Goal: Task Accomplishment & Management: Use online tool/utility

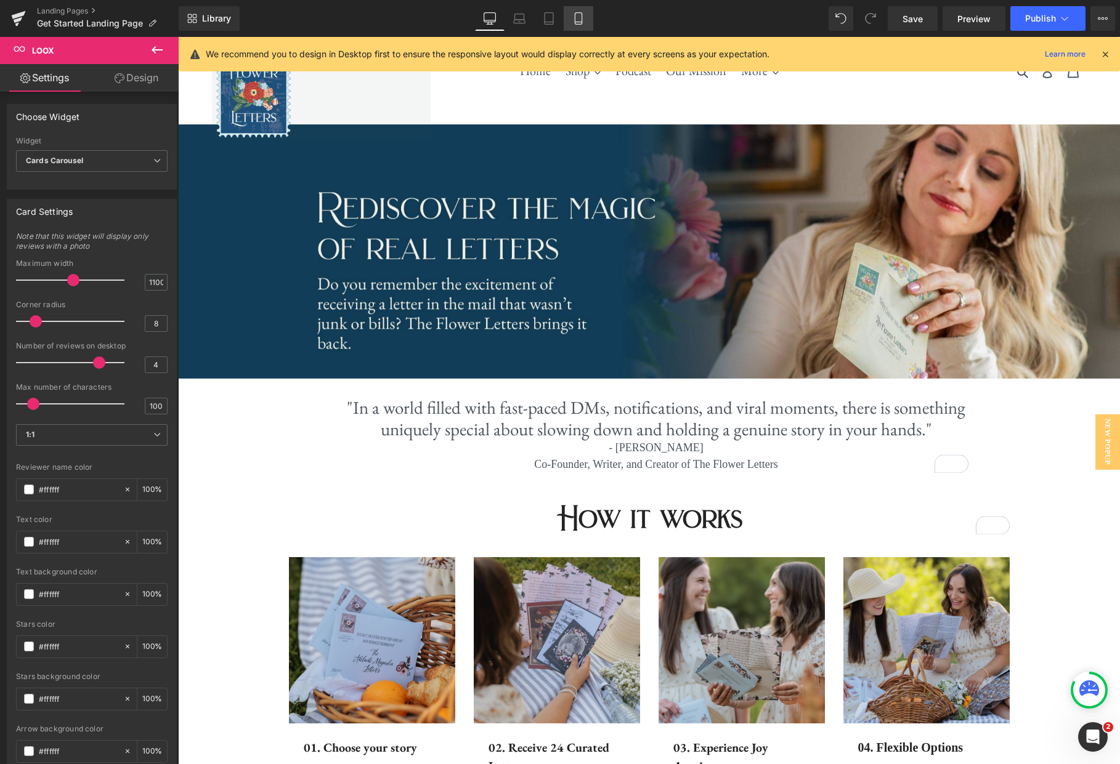
click at [571, 14] on link "Mobile" at bounding box center [579, 18] width 30 height 25
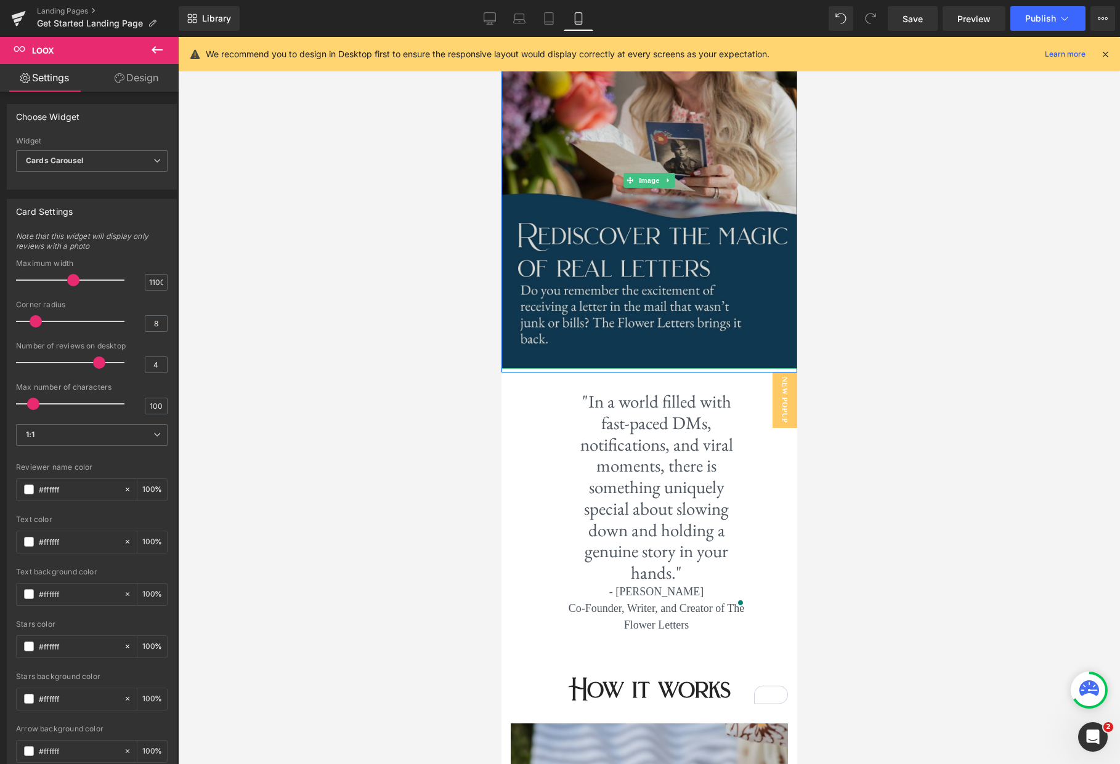
scroll to position [410, 0]
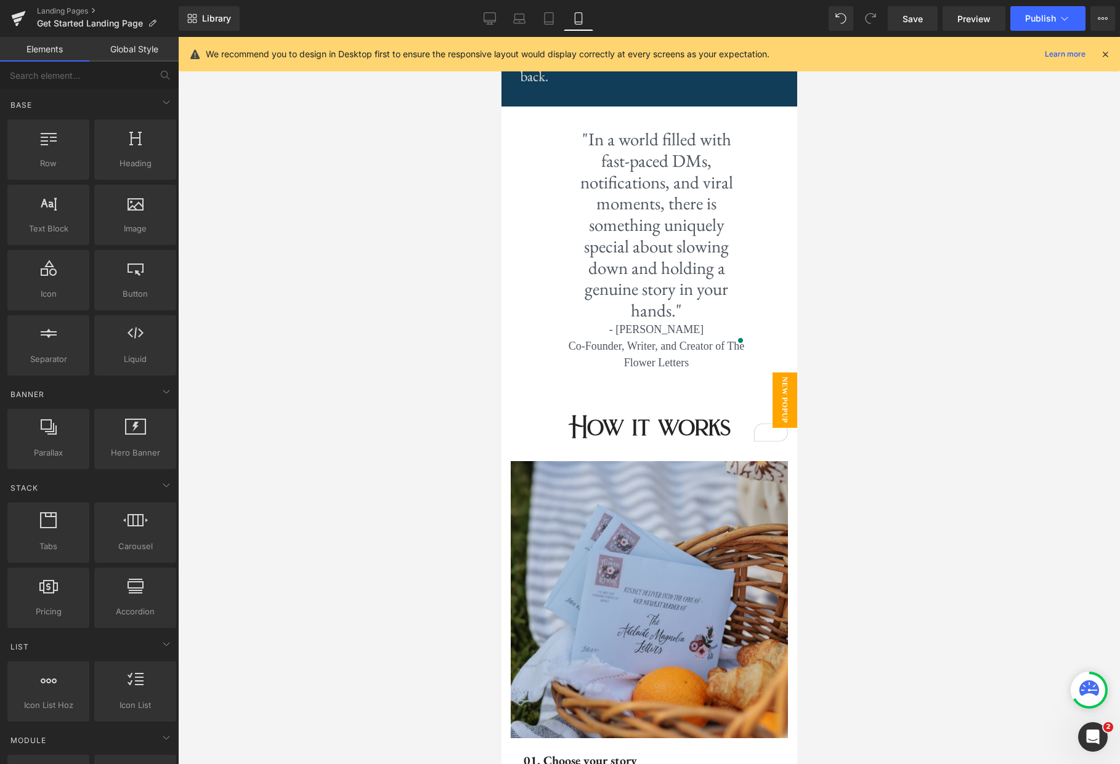
click at [783, 386] on span "New Popup" at bounding box center [784, 400] width 25 height 55
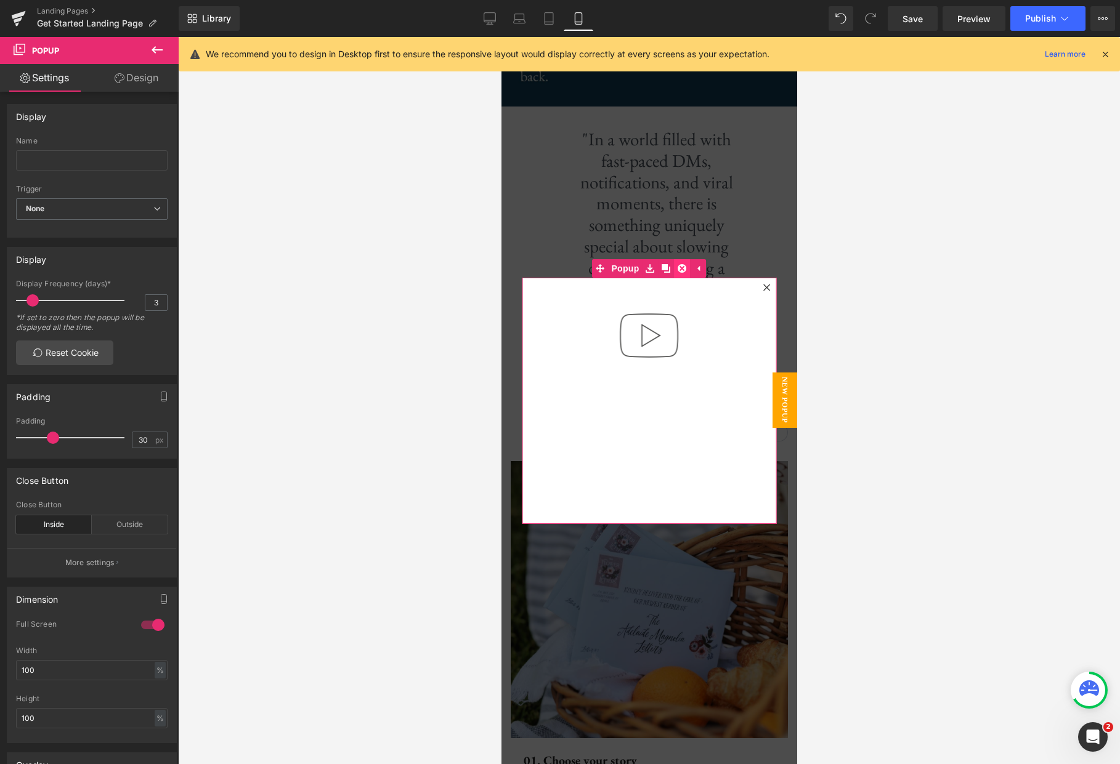
click at [684, 269] on icon at bounding box center [681, 268] width 9 height 9
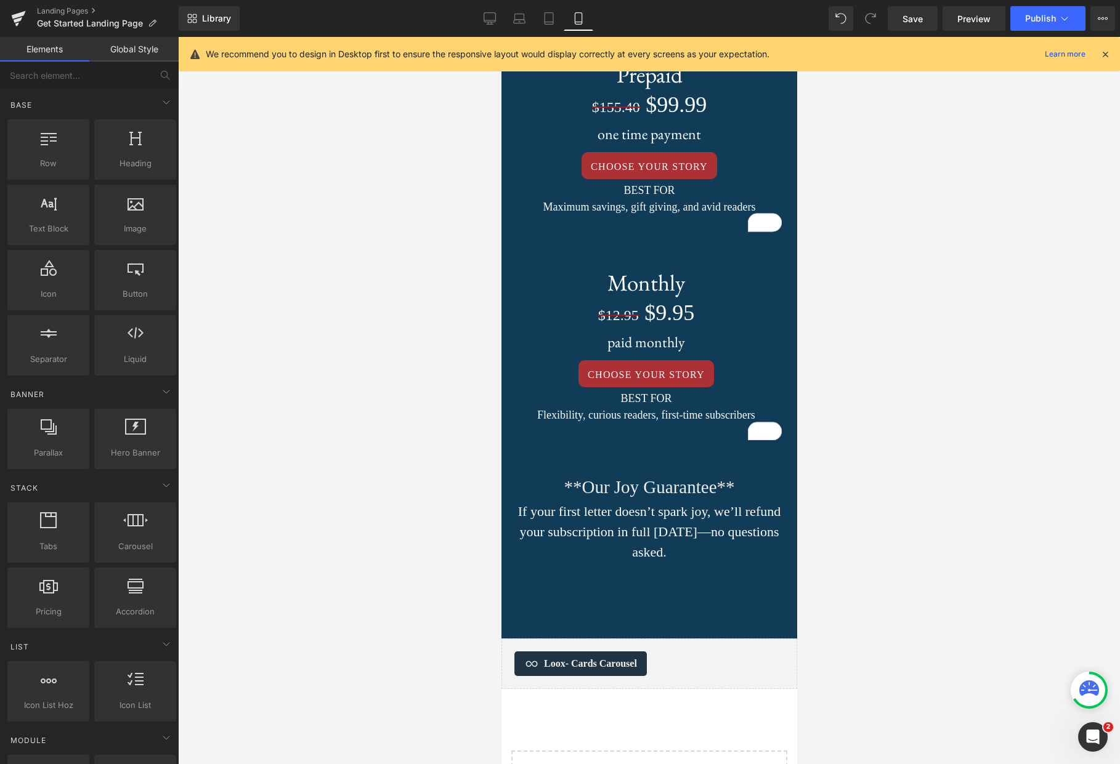
scroll to position [2706, 0]
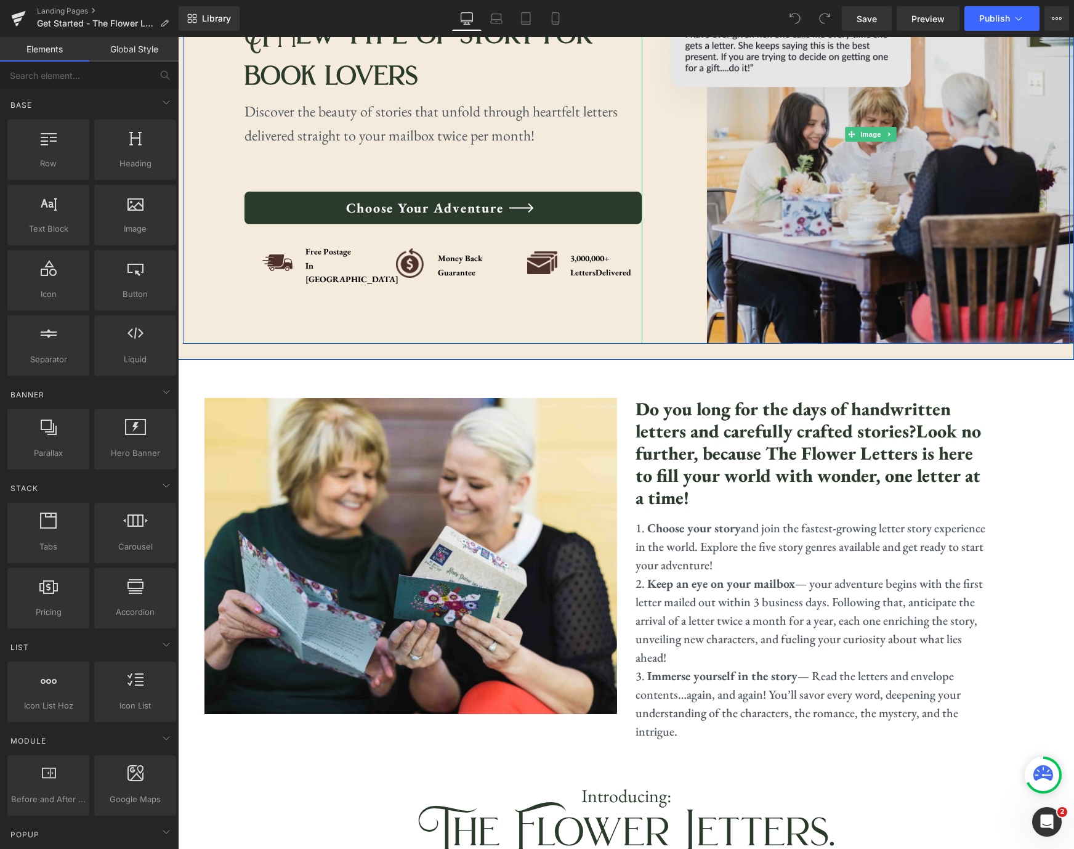
scroll to position [241, 0]
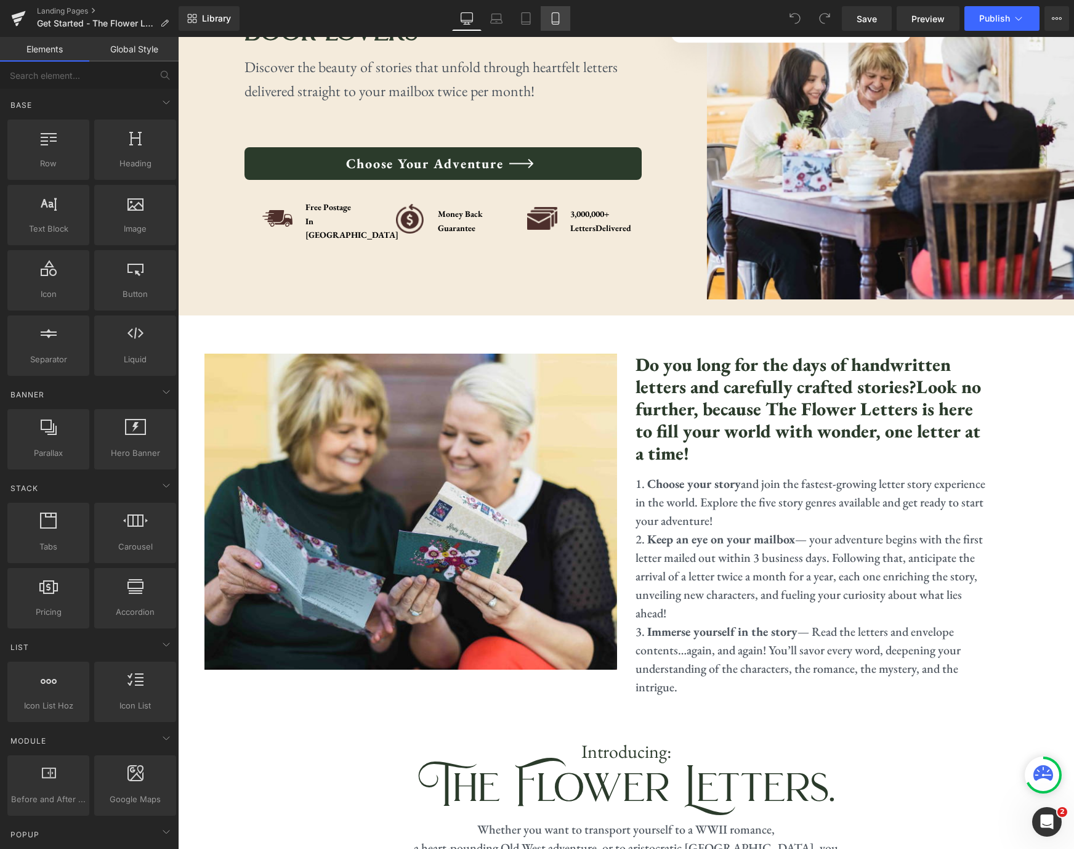
click at [559, 22] on icon at bounding box center [555, 22] width 7 height 0
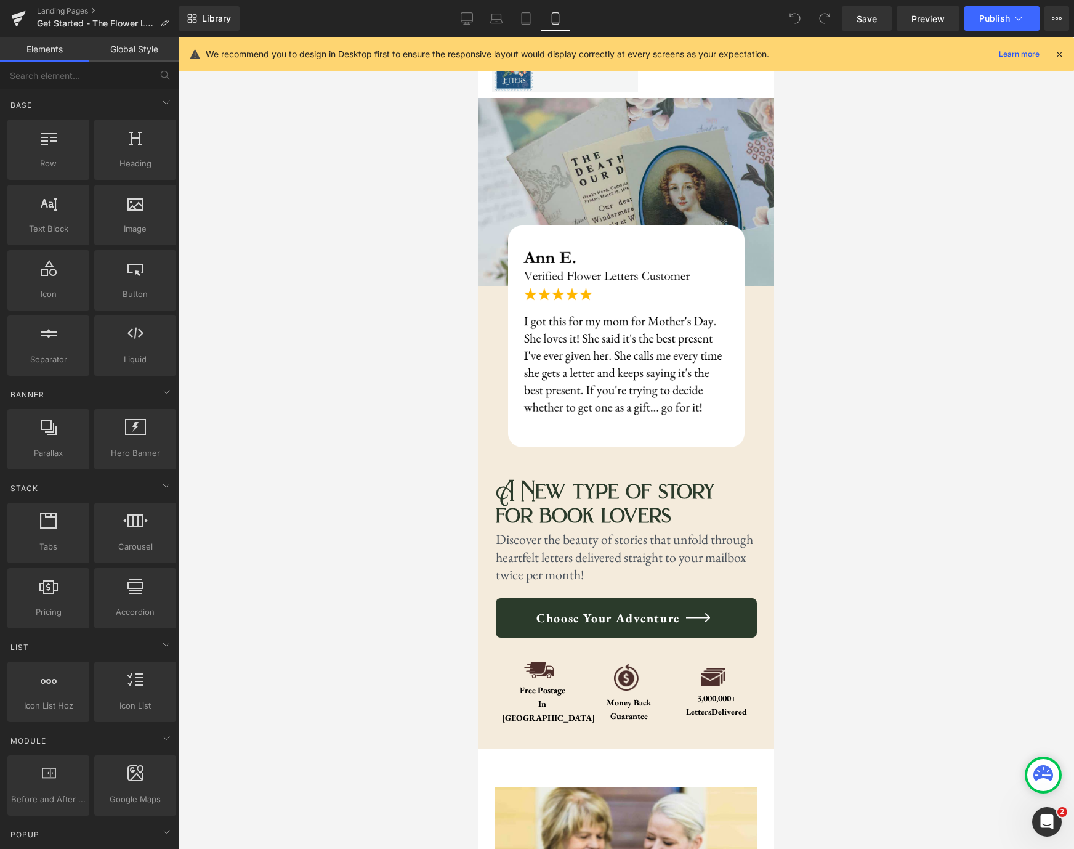
scroll to position [0, 0]
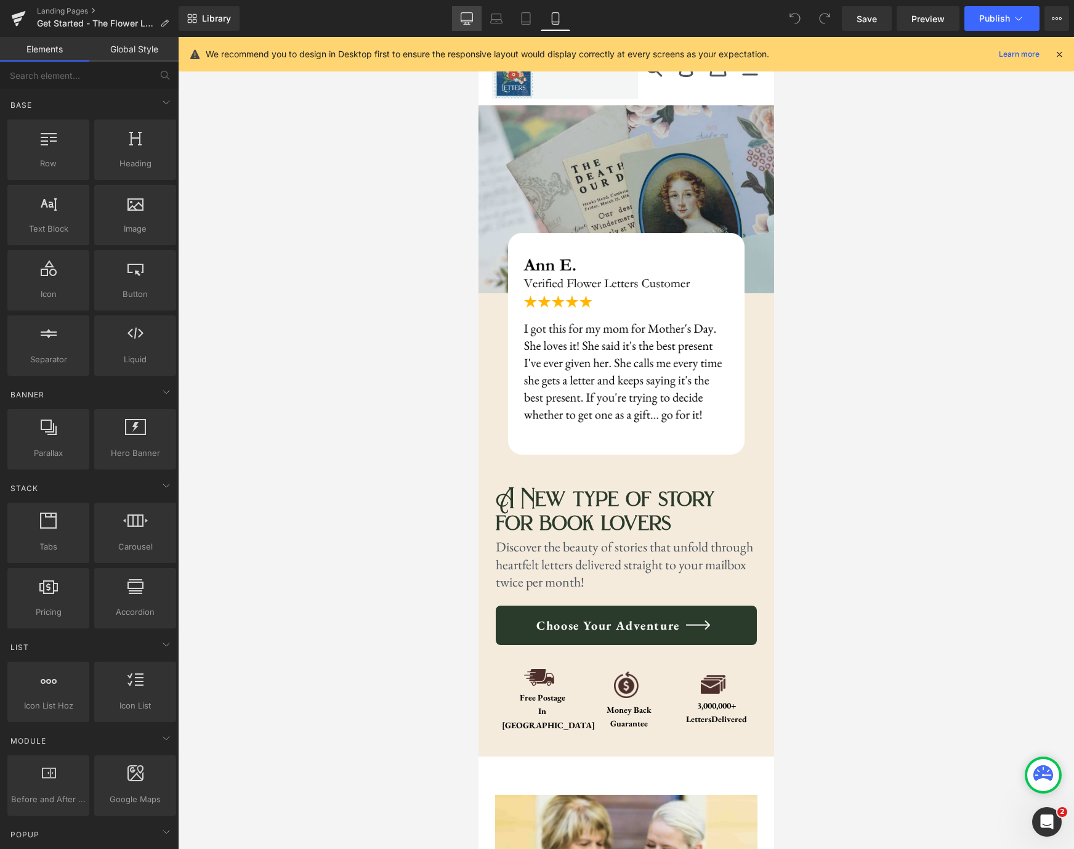
click at [463, 15] on icon at bounding box center [467, 18] width 12 height 12
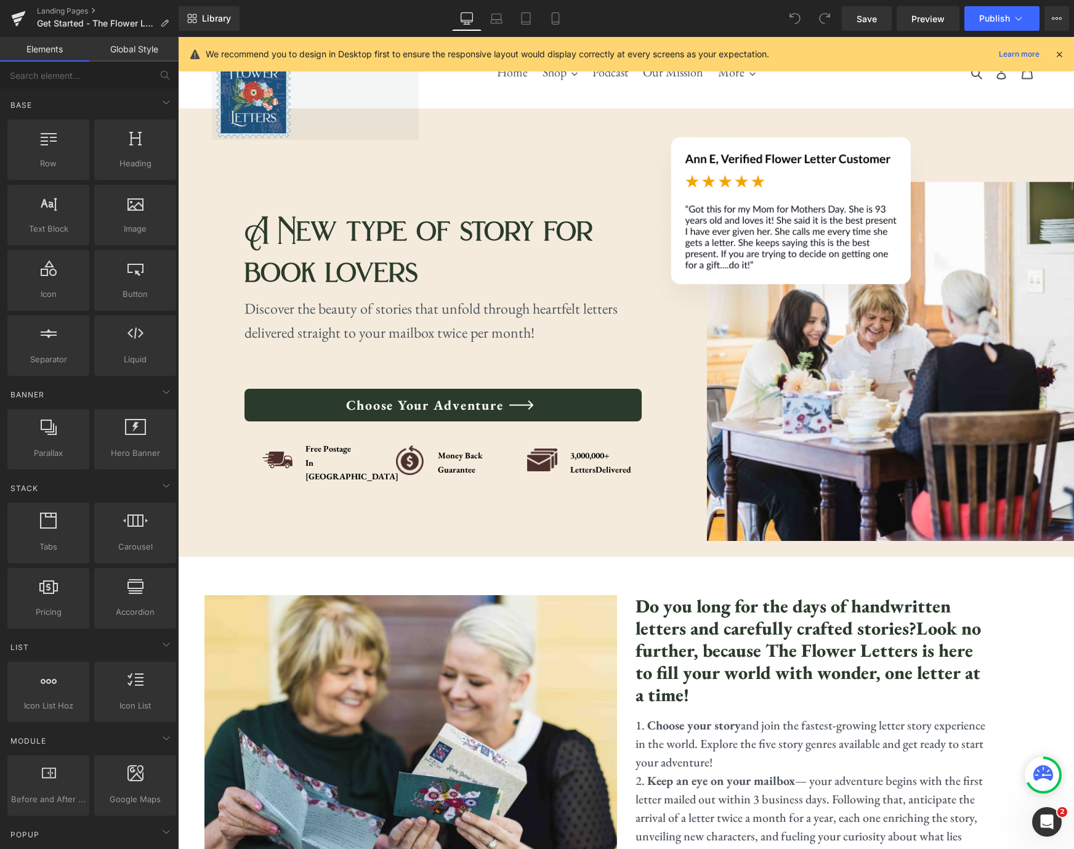
click at [1061, 51] on icon at bounding box center [1059, 54] width 11 height 11
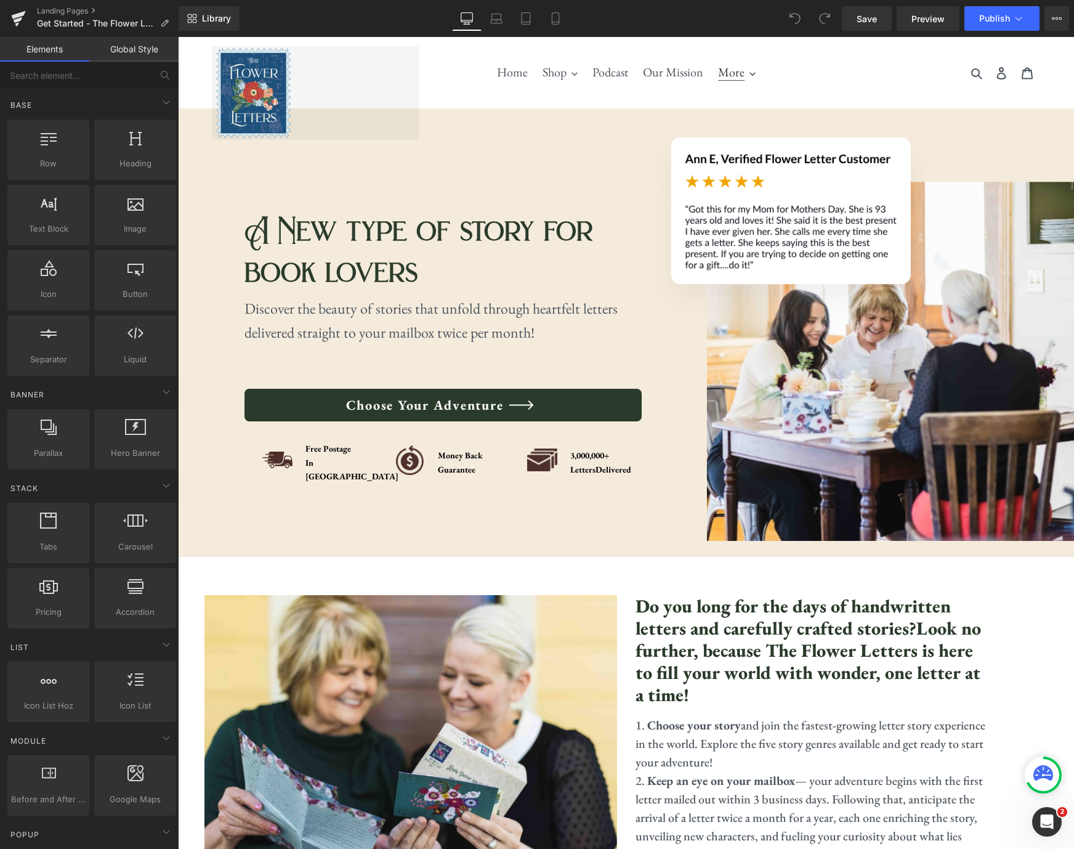
click at [748, 71] on button "More" at bounding box center [737, 72] width 50 height 22
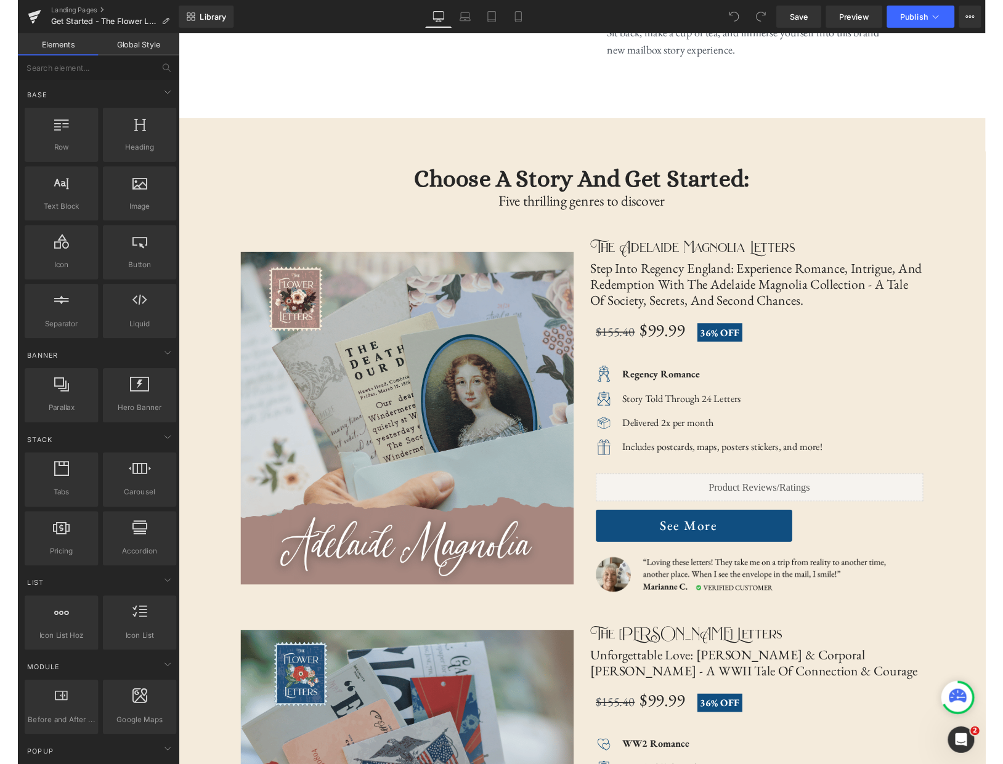
scroll to position [2029, 0]
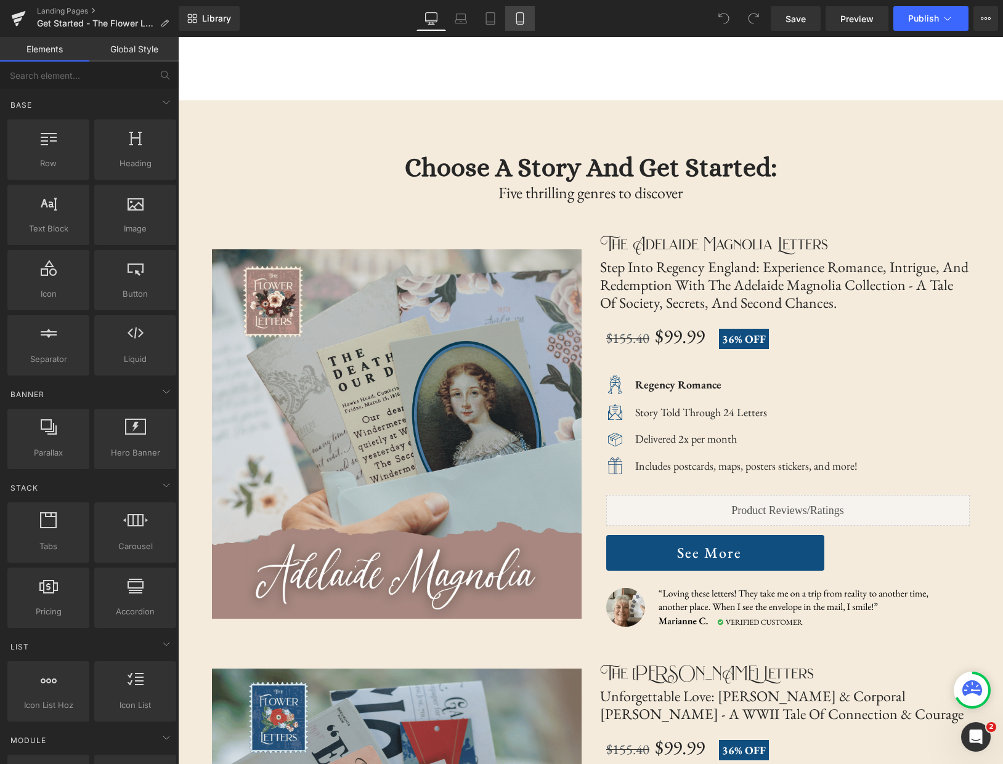
click at [520, 20] on icon at bounding box center [520, 18] width 12 height 12
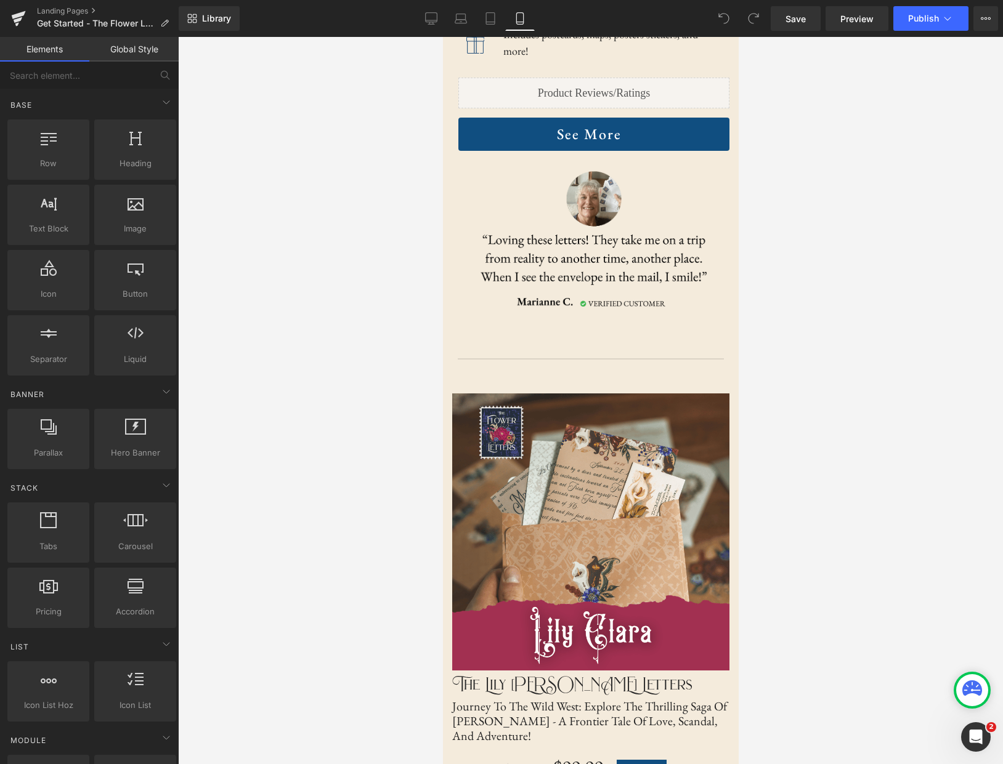
scroll to position [3200, 0]
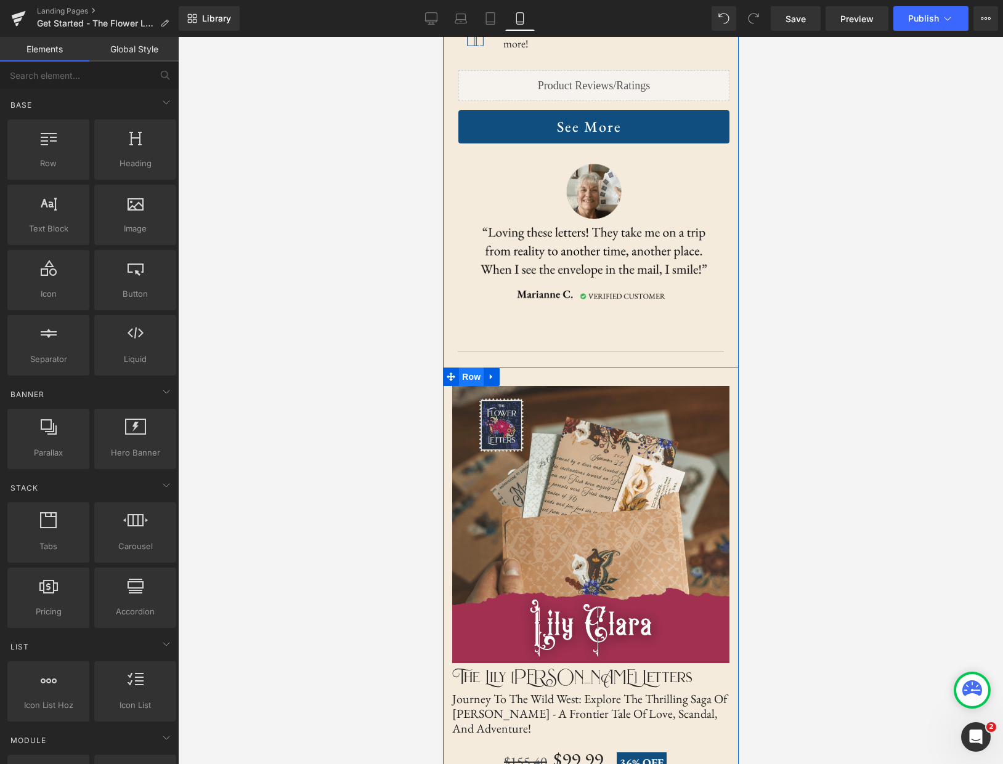
click at [466, 368] on span "Row" at bounding box center [470, 377] width 25 height 18
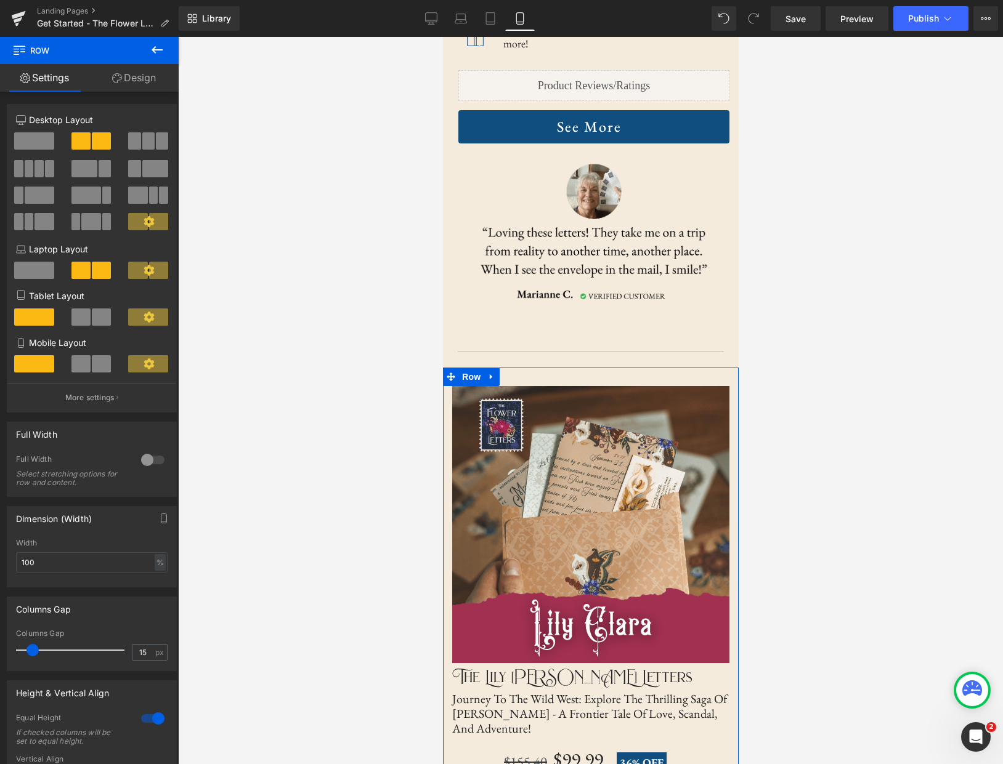
click at [144, 76] on link "Design" at bounding box center [133, 78] width 89 height 28
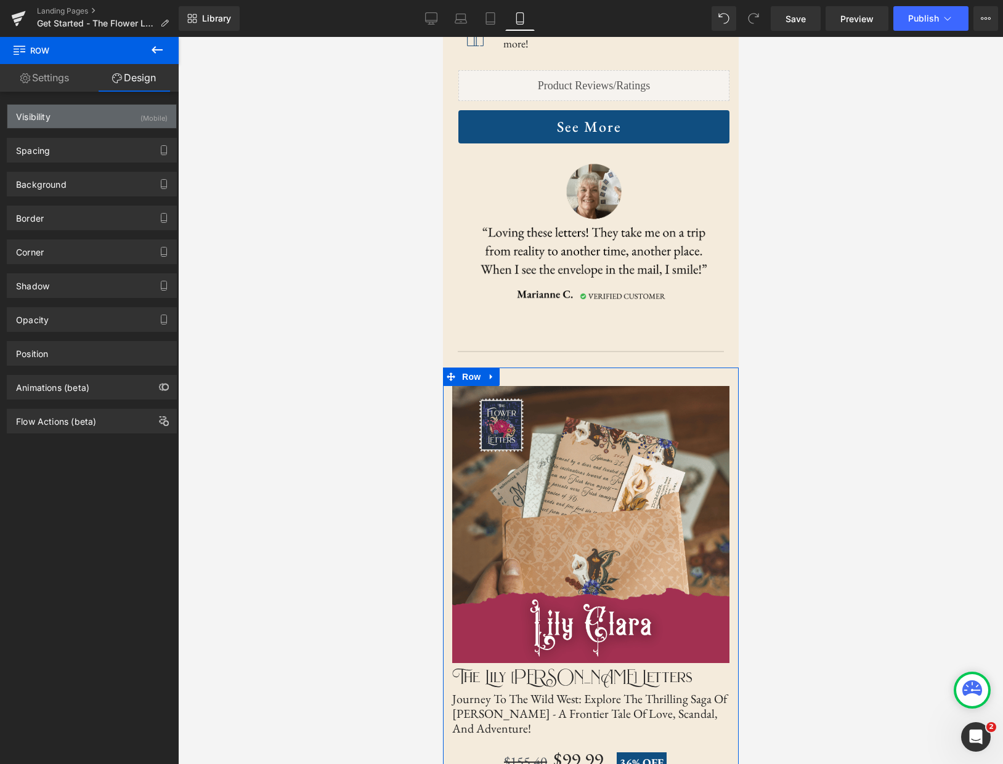
click at [145, 114] on div "(Mobile)" at bounding box center [153, 115] width 27 height 20
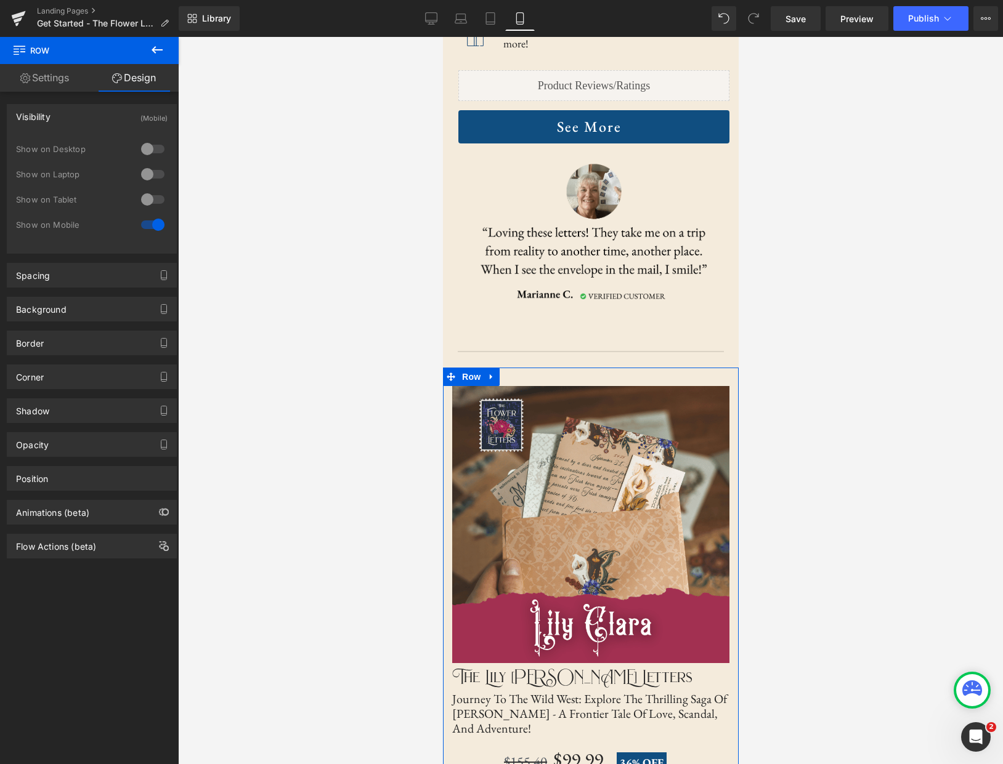
click at [155, 153] on div at bounding box center [153, 149] width 30 height 20
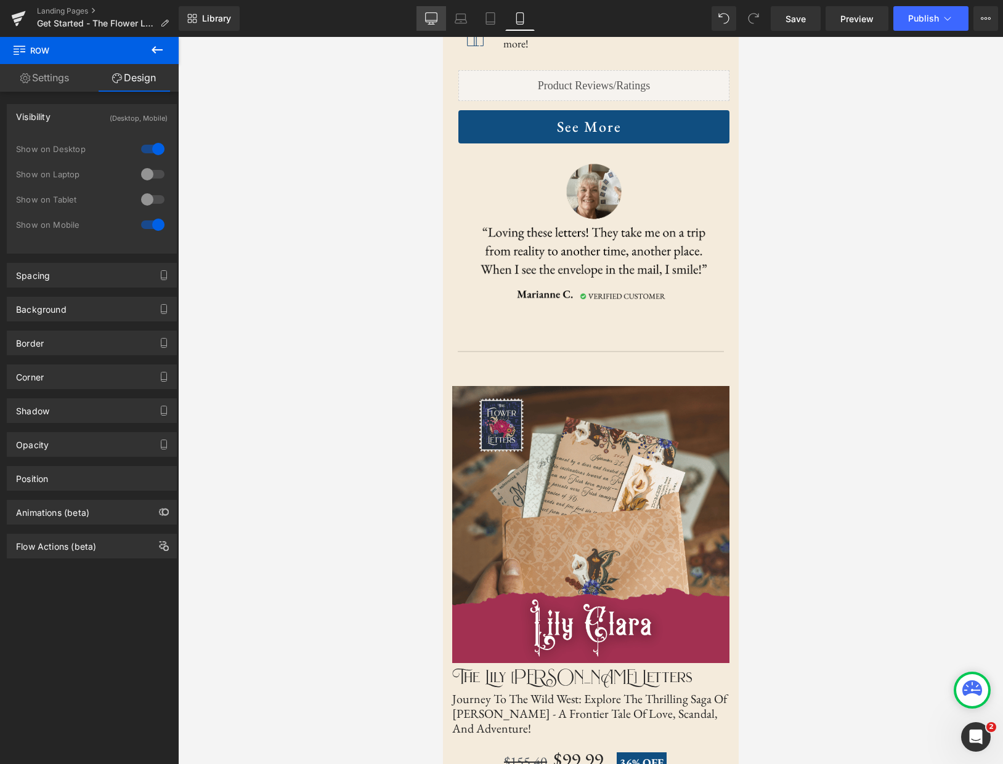
click at [446, 14] on div "Desktop Laptop Tablet Mobile" at bounding box center [475, 18] width 118 height 25
click at [437, 15] on icon at bounding box center [431, 18] width 12 height 12
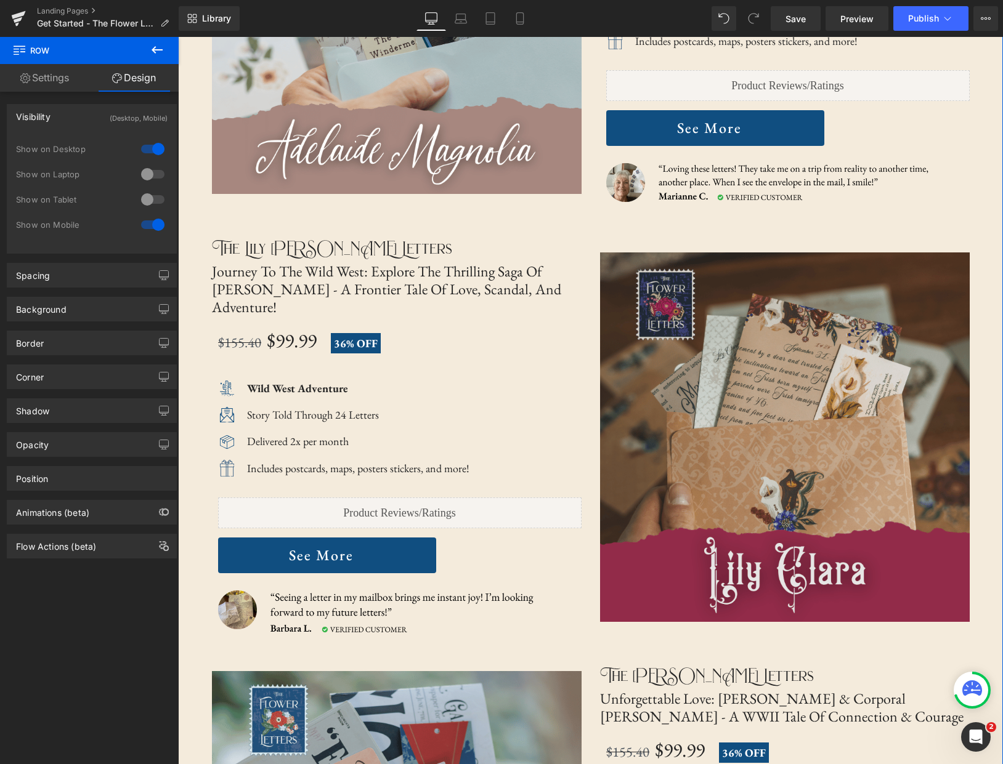
scroll to position [2429, 0]
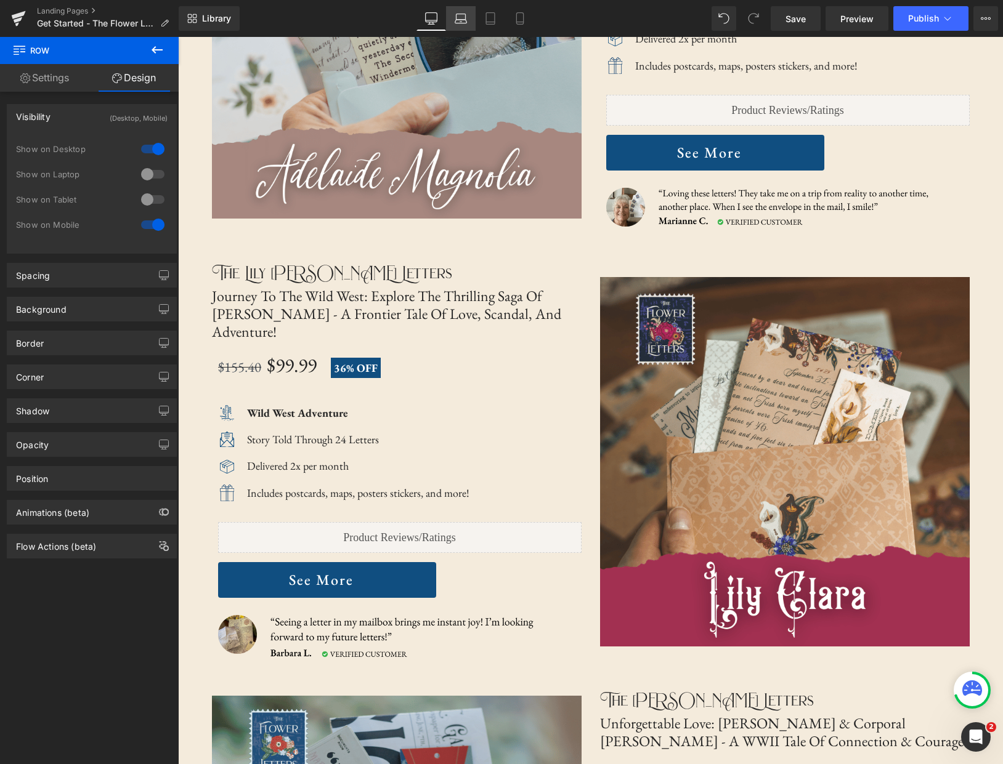
click at [464, 20] on icon at bounding box center [461, 18] width 12 height 12
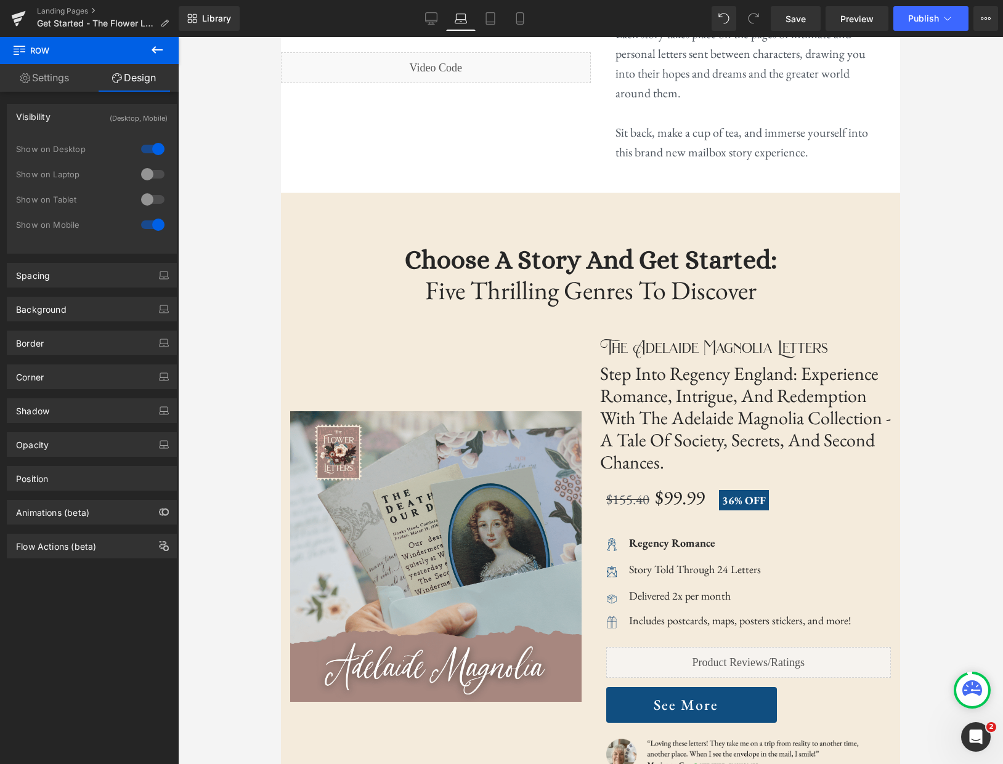
scroll to position [1794, 0]
click at [520, 22] on icon at bounding box center [519, 22] width 7 height 0
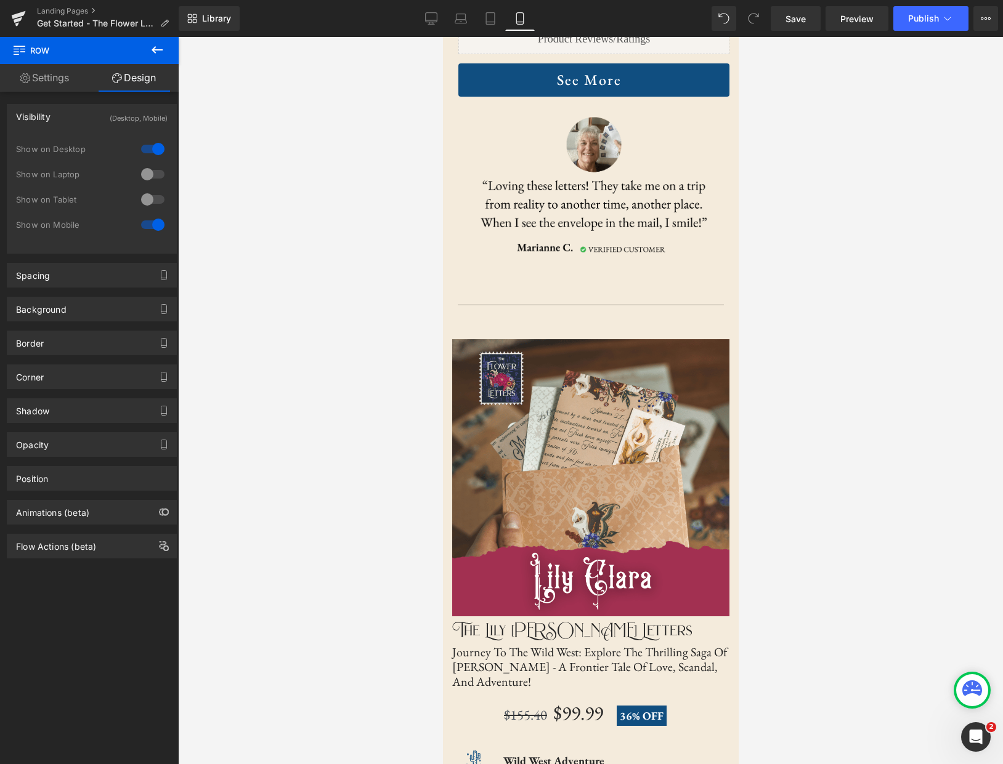
scroll to position [3193, 0]
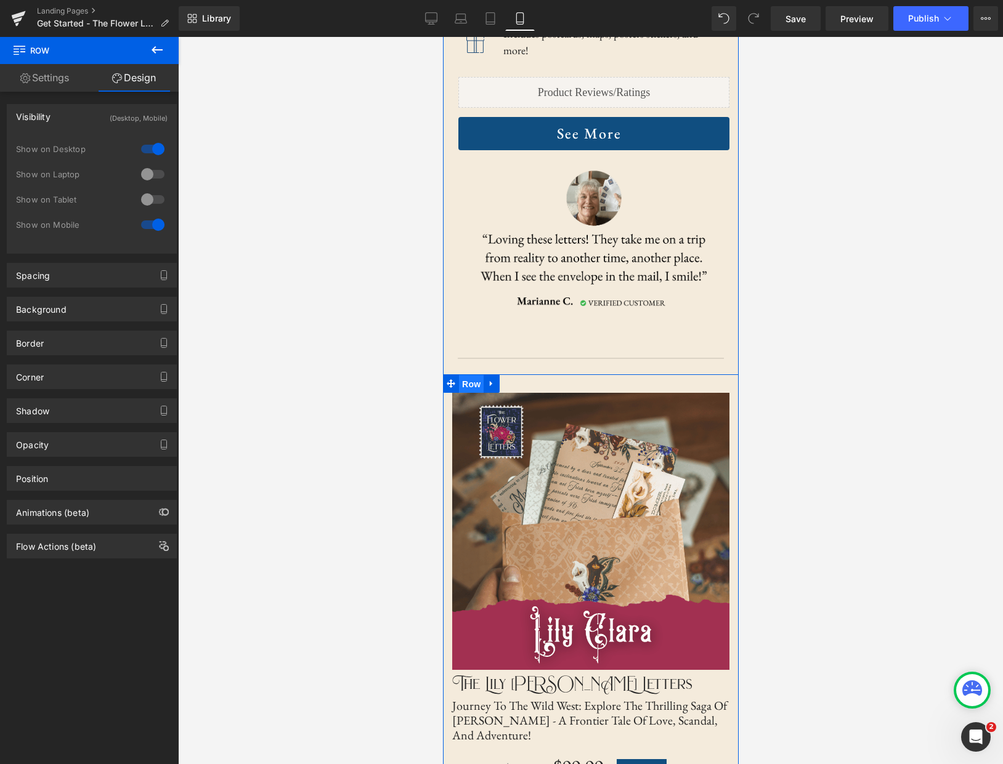
click at [472, 375] on span "Row" at bounding box center [470, 384] width 25 height 18
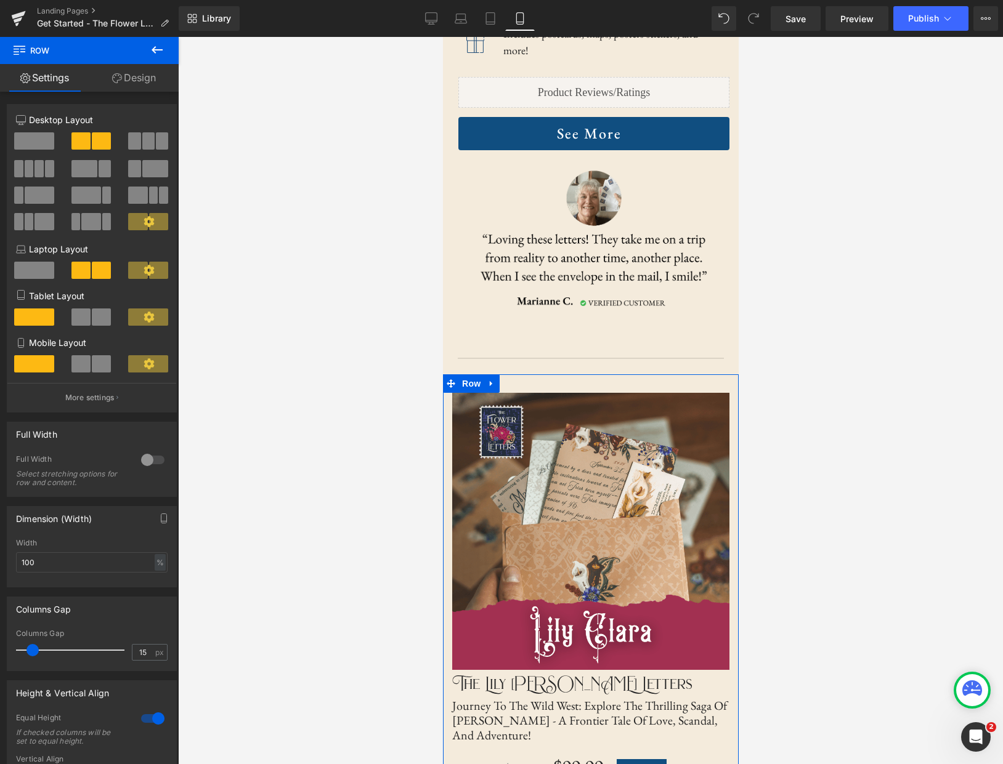
click at [131, 81] on link "Design" at bounding box center [133, 78] width 89 height 28
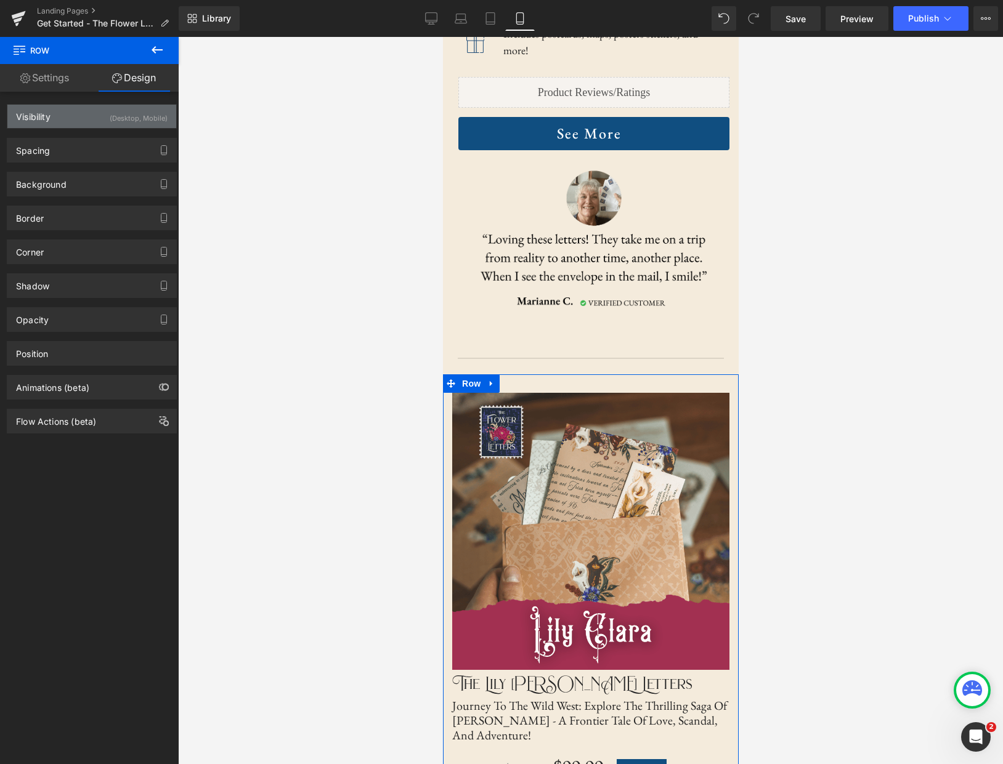
click at [147, 114] on div "(Desktop, Mobile)" at bounding box center [139, 115] width 58 height 20
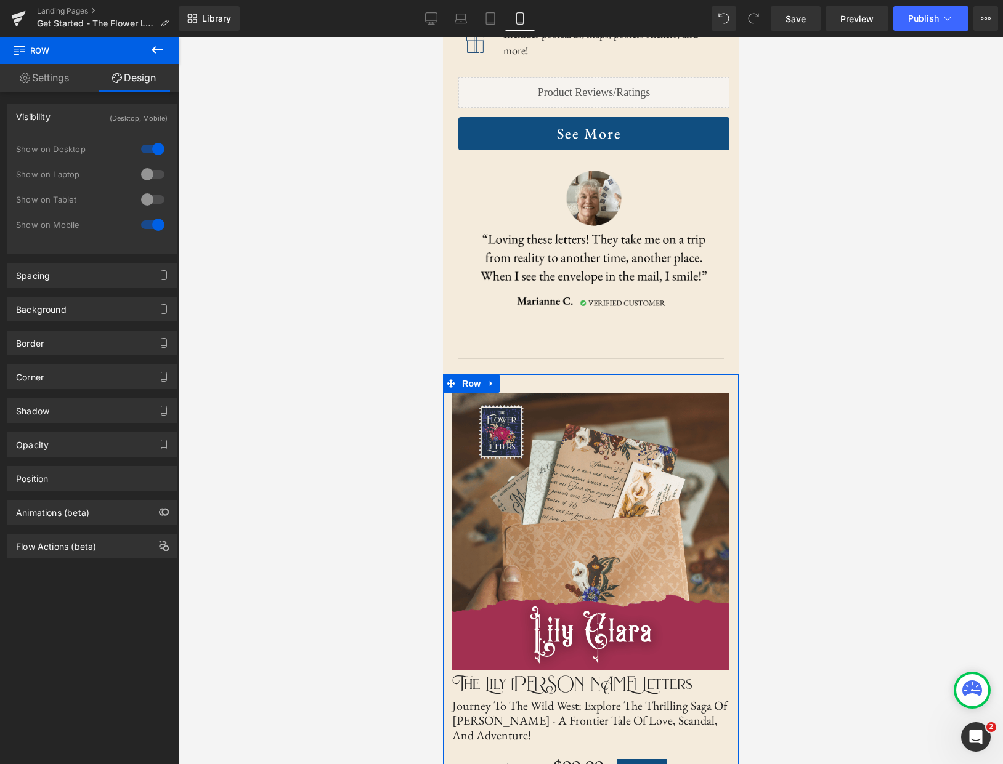
drag, startPoint x: 147, startPoint y: 174, endPoint x: 148, endPoint y: 188, distance: 13.6
click at [147, 176] on div at bounding box center [153, 174] width 30 height 20
click at [149, 199] on div at bounding box center [153, 200] width 30 height 20
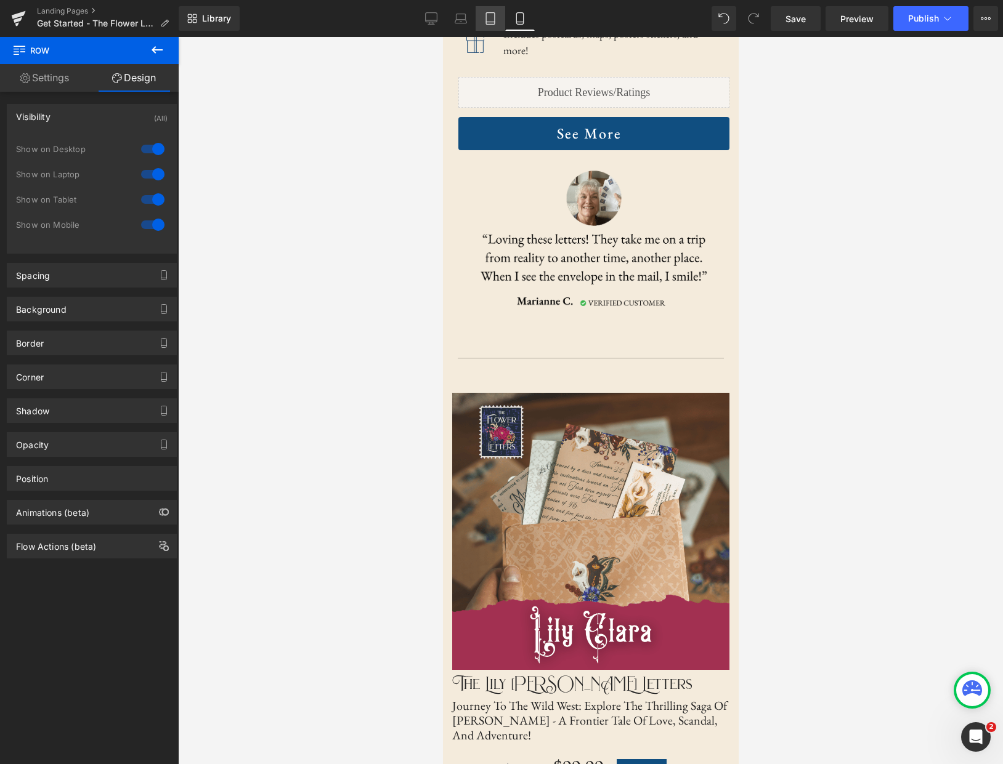
drag, startPoint x: 495, startPoint y: 22, endPoint x: 485, endPoint y: 22, distance: 9.9
click at [494, 22] on icon at bounding box center [490, 22] width 9 height 0
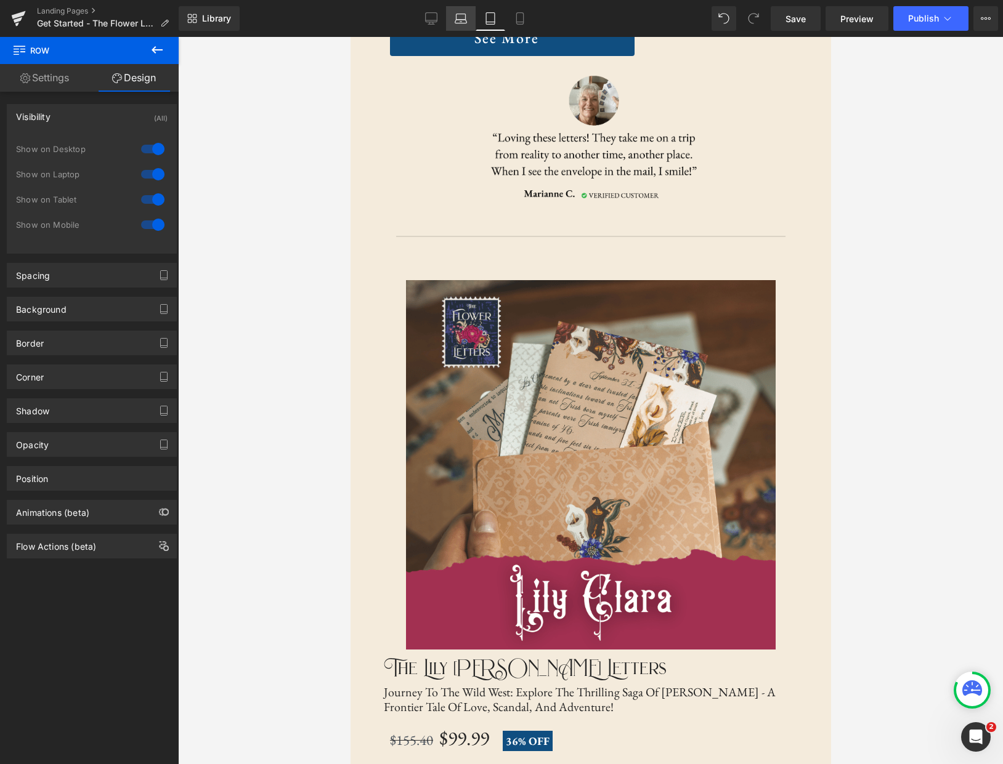
scroll to position [2773, 0]
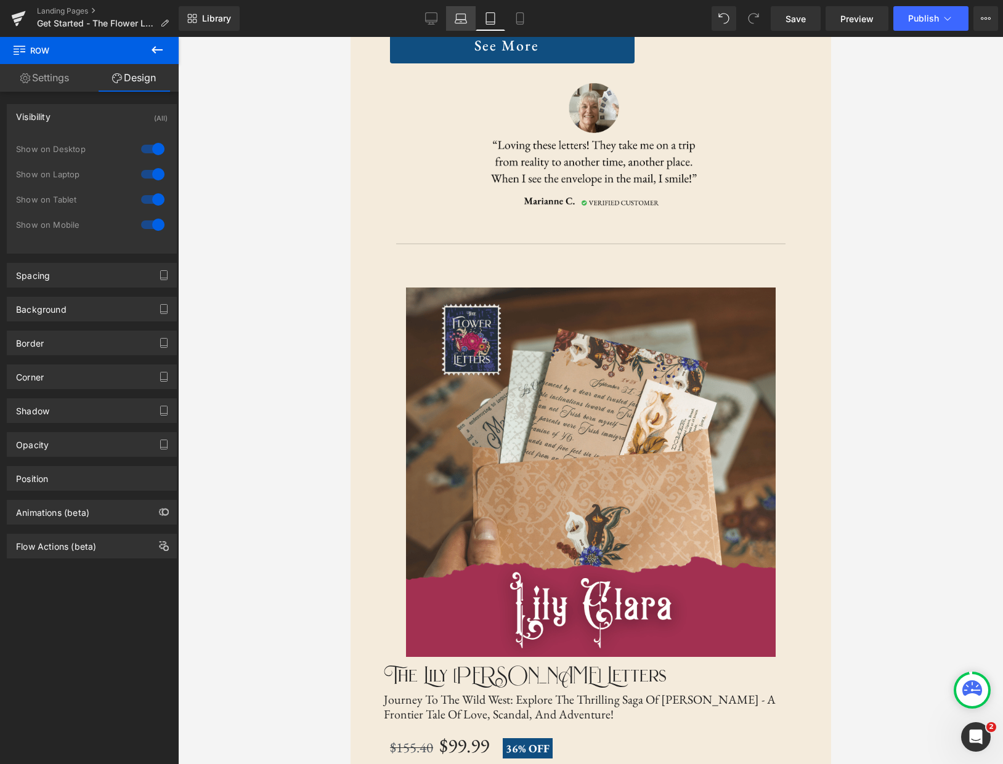
click at [461, 20] on icon at bounding box center [461, 22] width 12 height 4
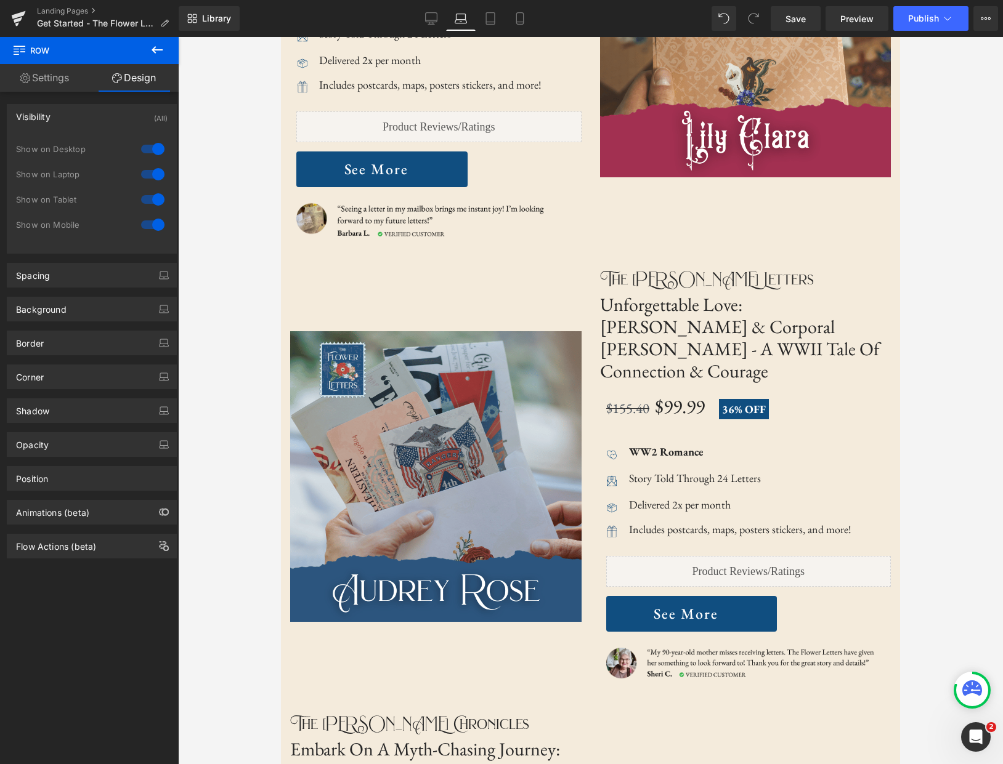
scroll to position [2312, 0]
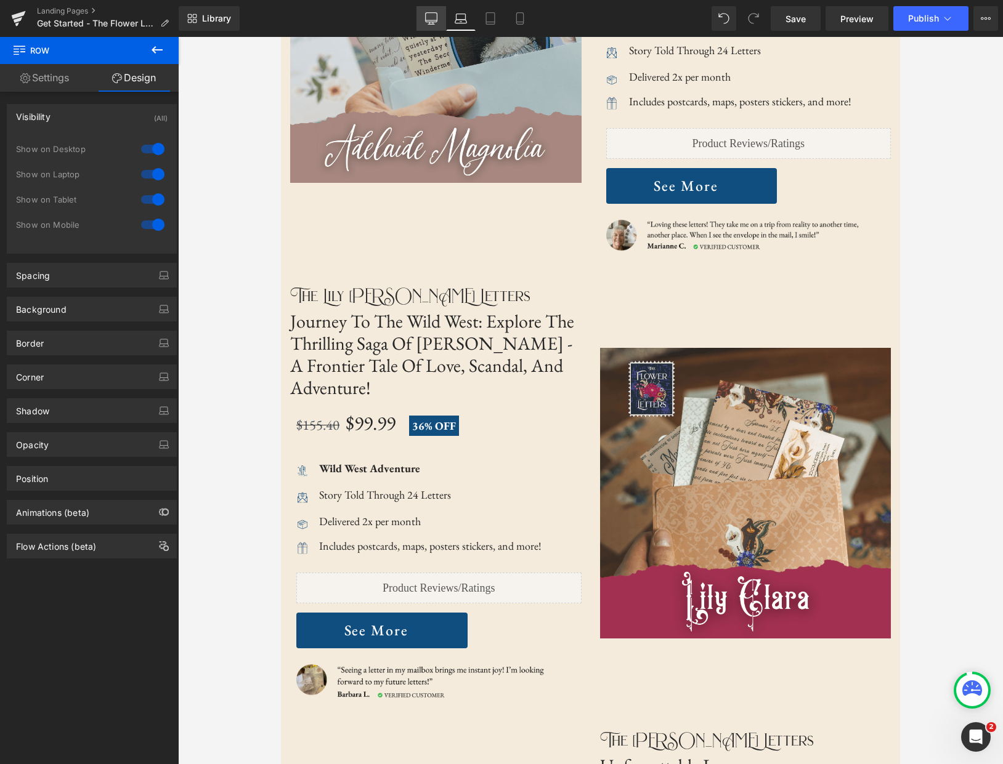
click at [431, 22] on icon at bounding box center [432, 17] width 12 height 9
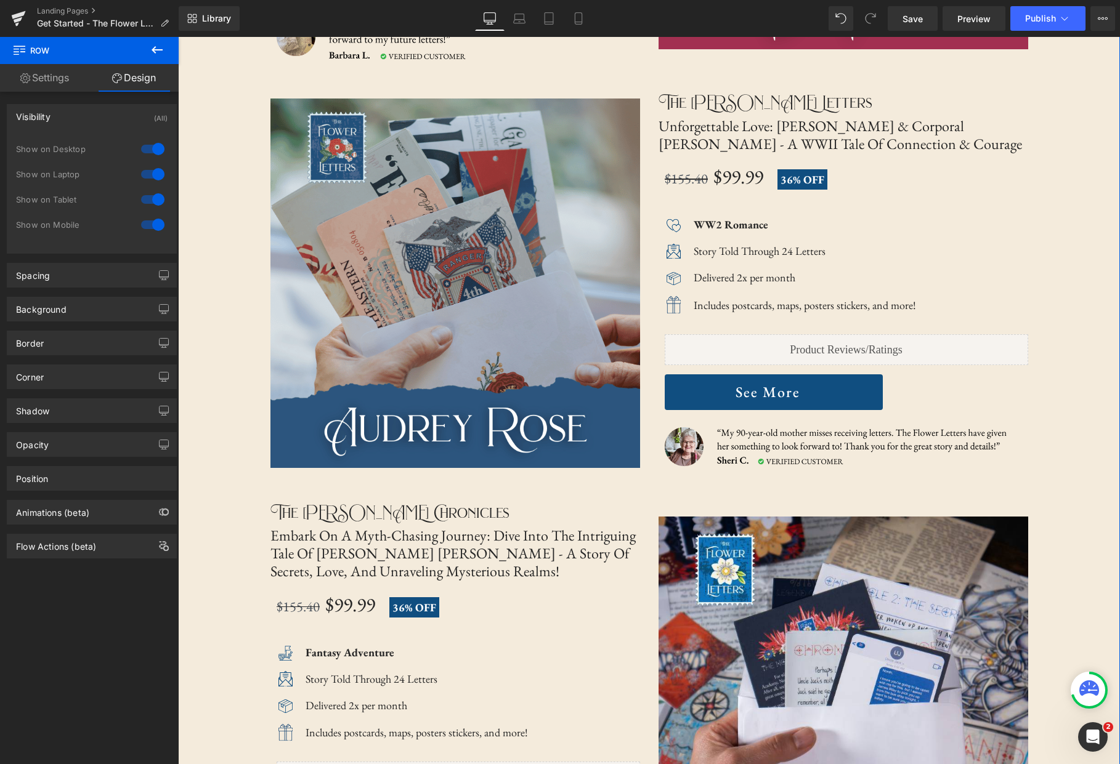
scroll to position [3094, 0]
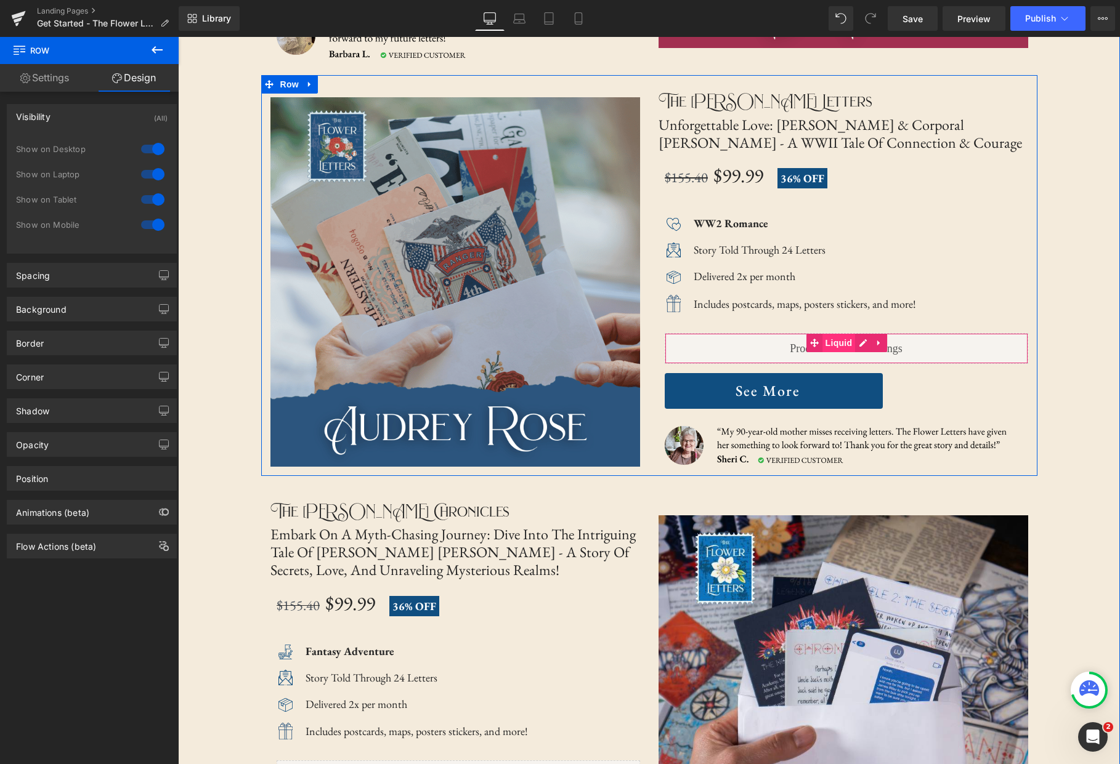
click at [841, 334] on span "Liquid" at bounding box center [838, 343] width 33 height 18
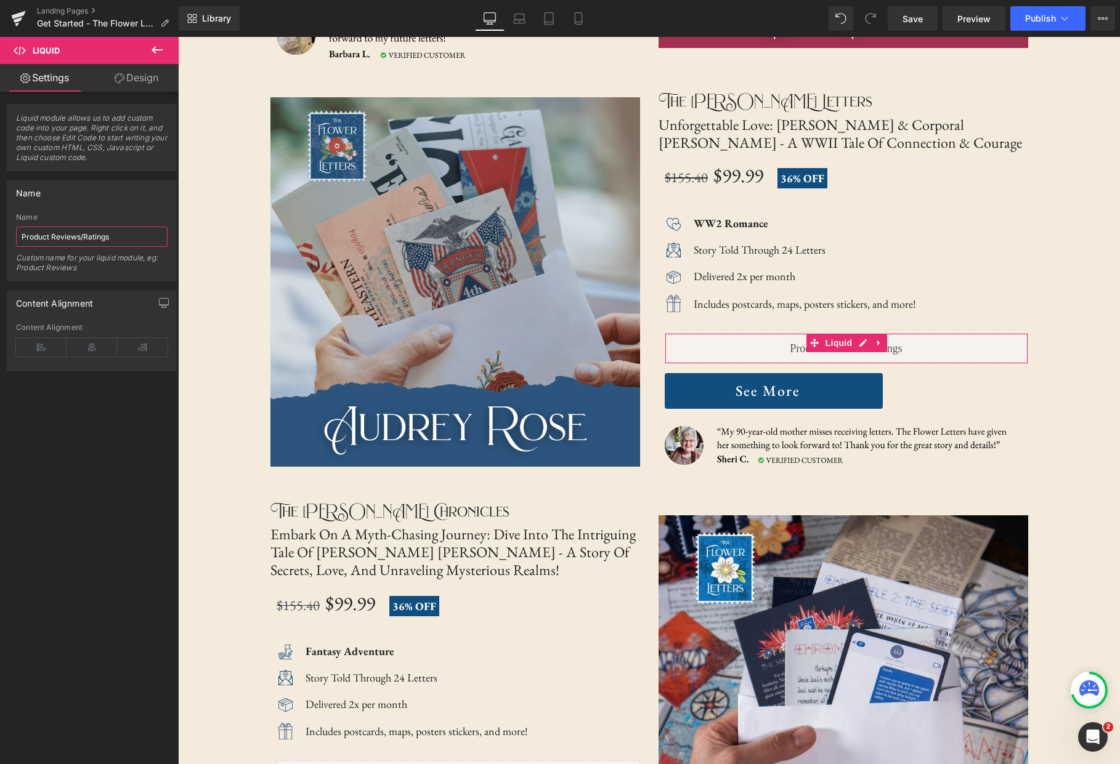
click at [121, 241] on input "Product Reviews/Ratings" at bounding box center [92, 237] width 152 height 20
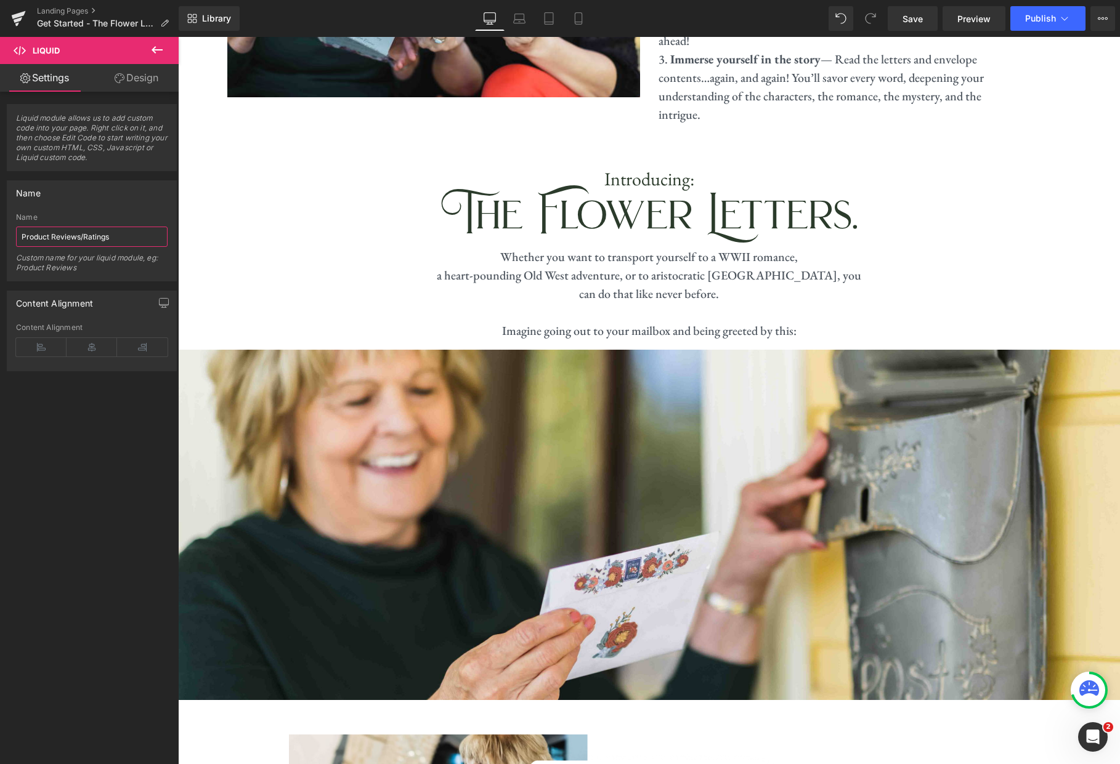
scroll to position [785, 0]
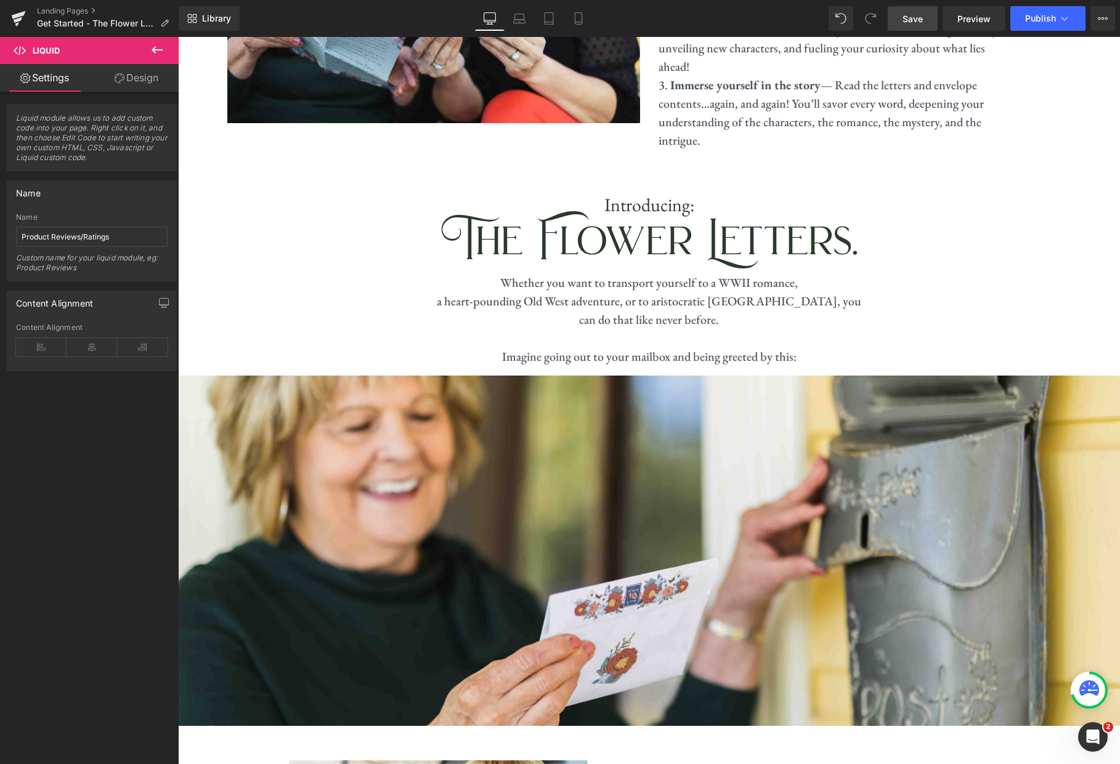
click at [917, 22] on span "Save" at bounding box center [912, 18] width 20 height 13
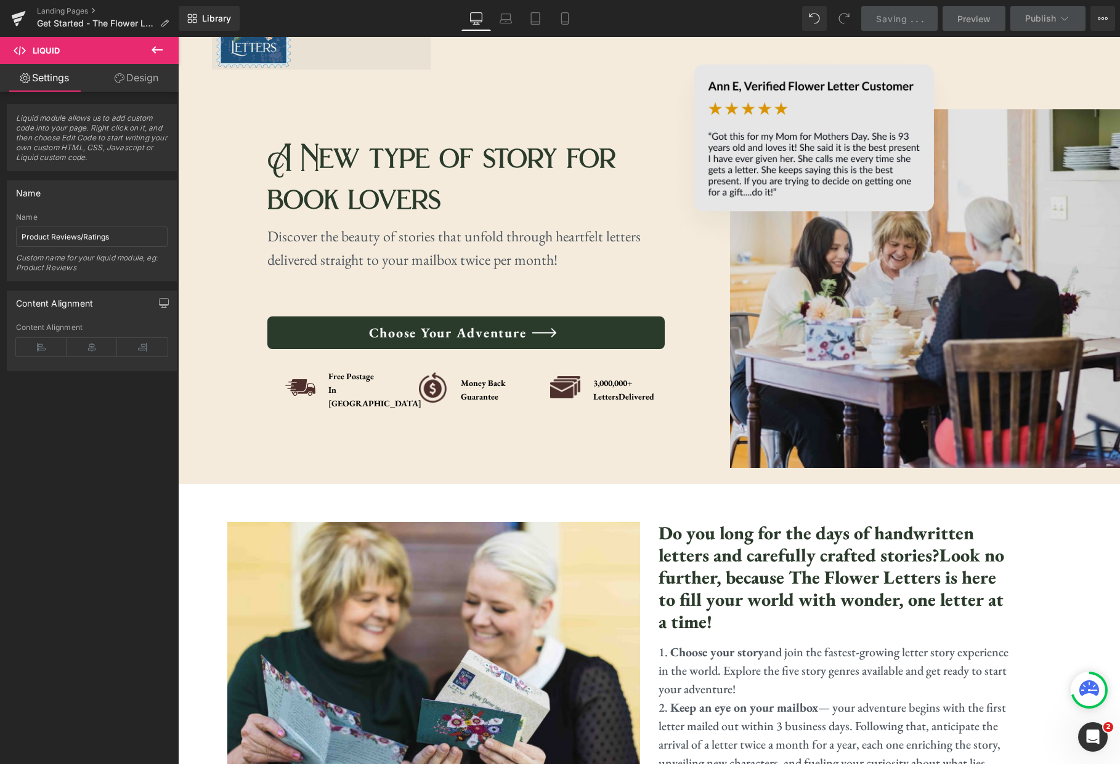
scroll to position [0, 0]
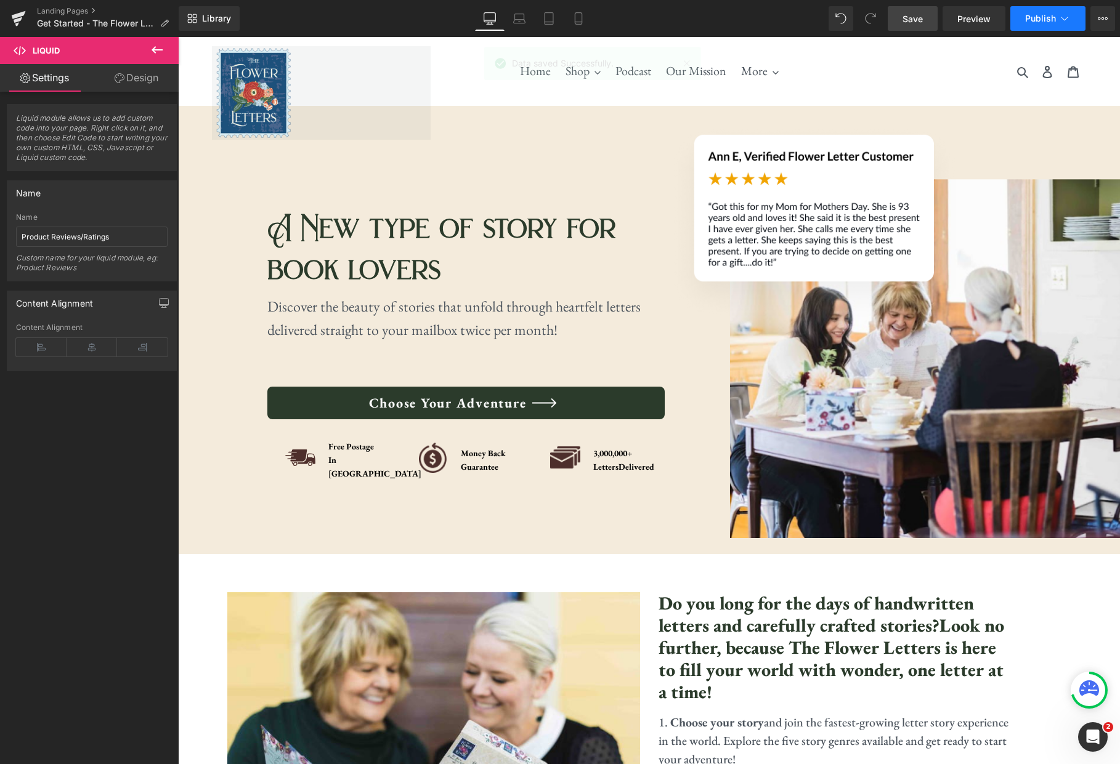
click at [1041, 23] on span "Publish" at bounding box center [1040, 19] width 31 height 10
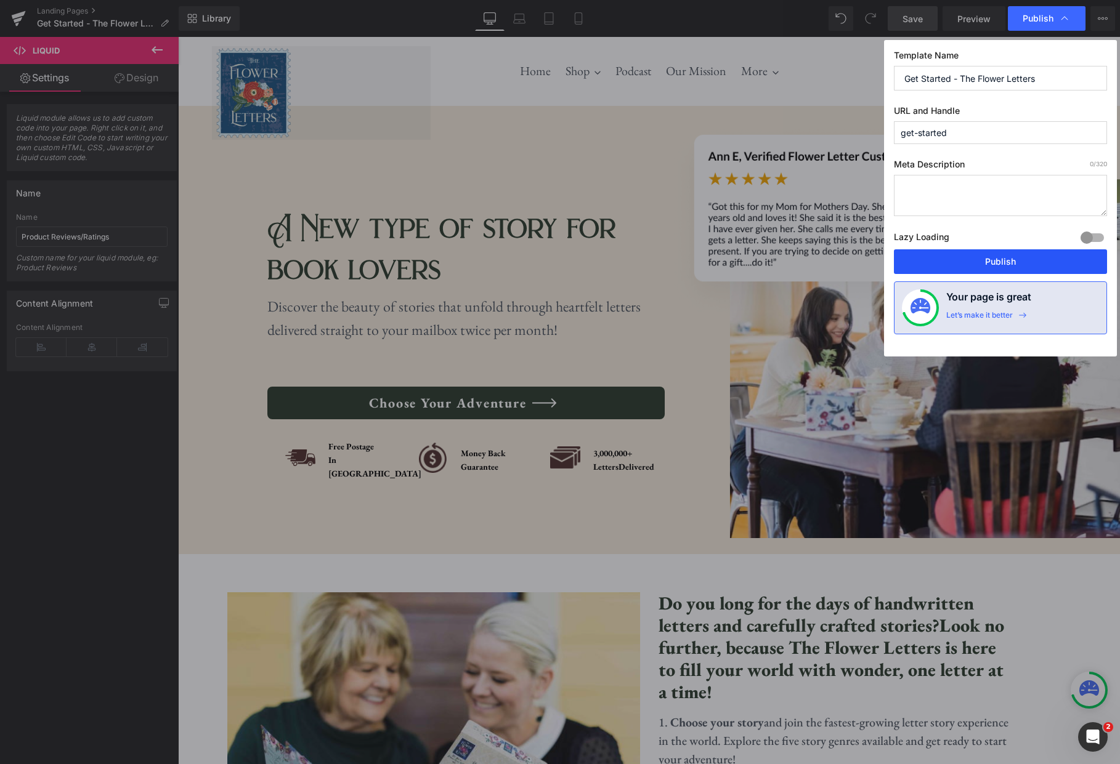
click at [0, 0] on button "Publish" at bounding box center [0, 0] width 0 height 0
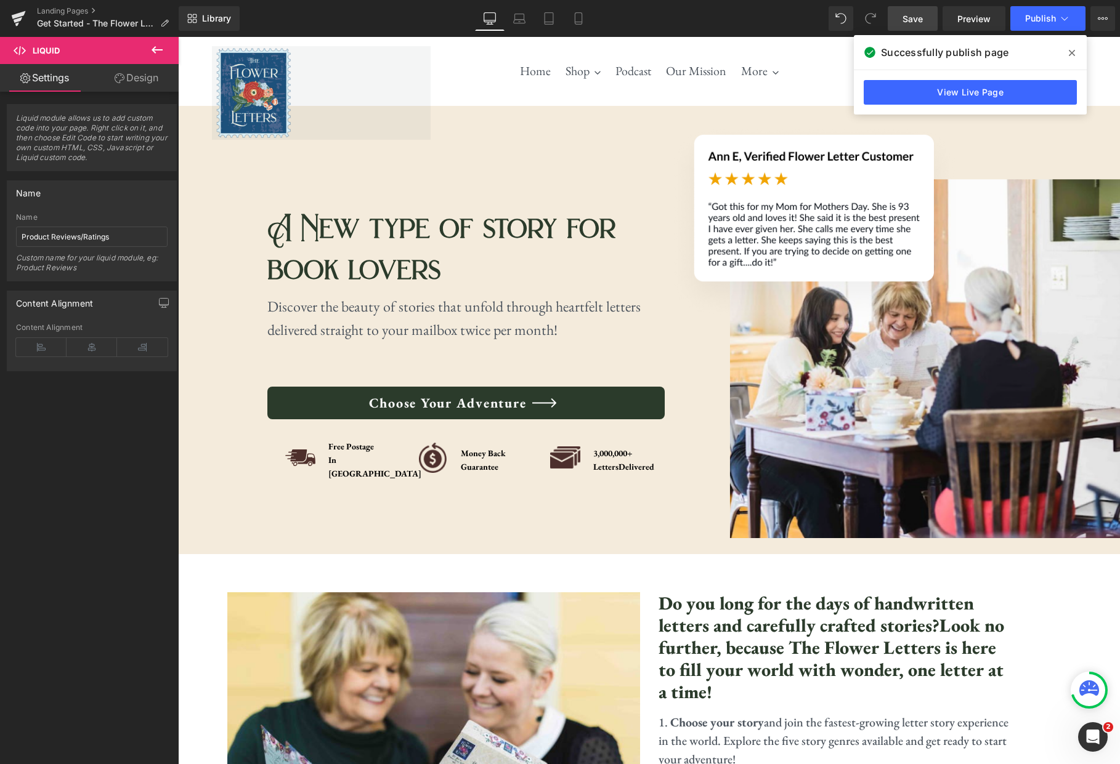
click at [1074, 54] on span at bounding box center [1072, 53] width 20 height 20
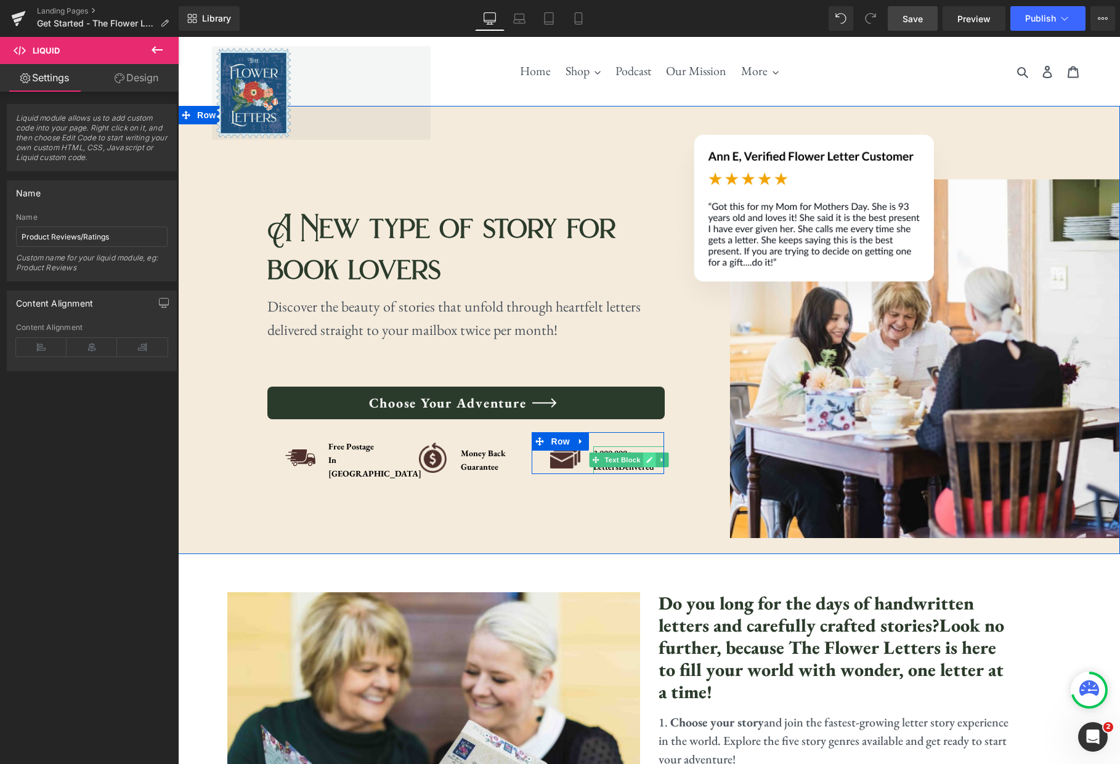
click at [647, 459] on icon at bounding box center [648, 459] width 7 height 7
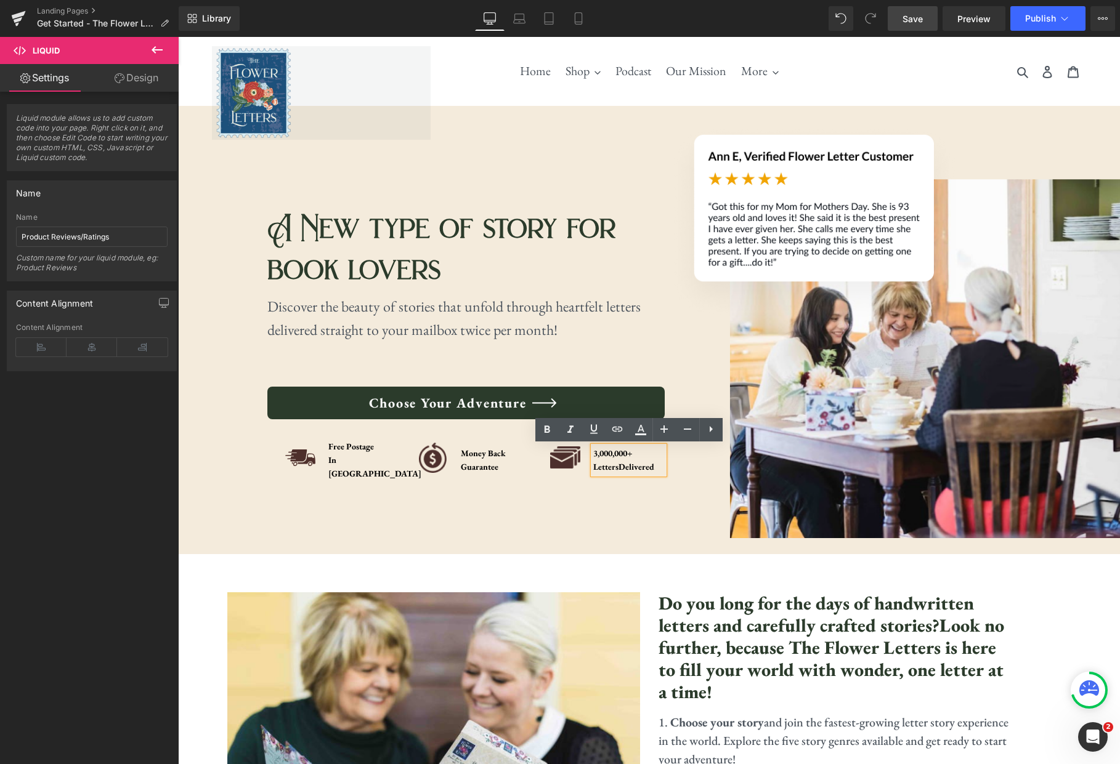
click at [642, 452] on div "3,000,000+ Letters Delivered" at bounding box center [628, 461] width 71 height 28
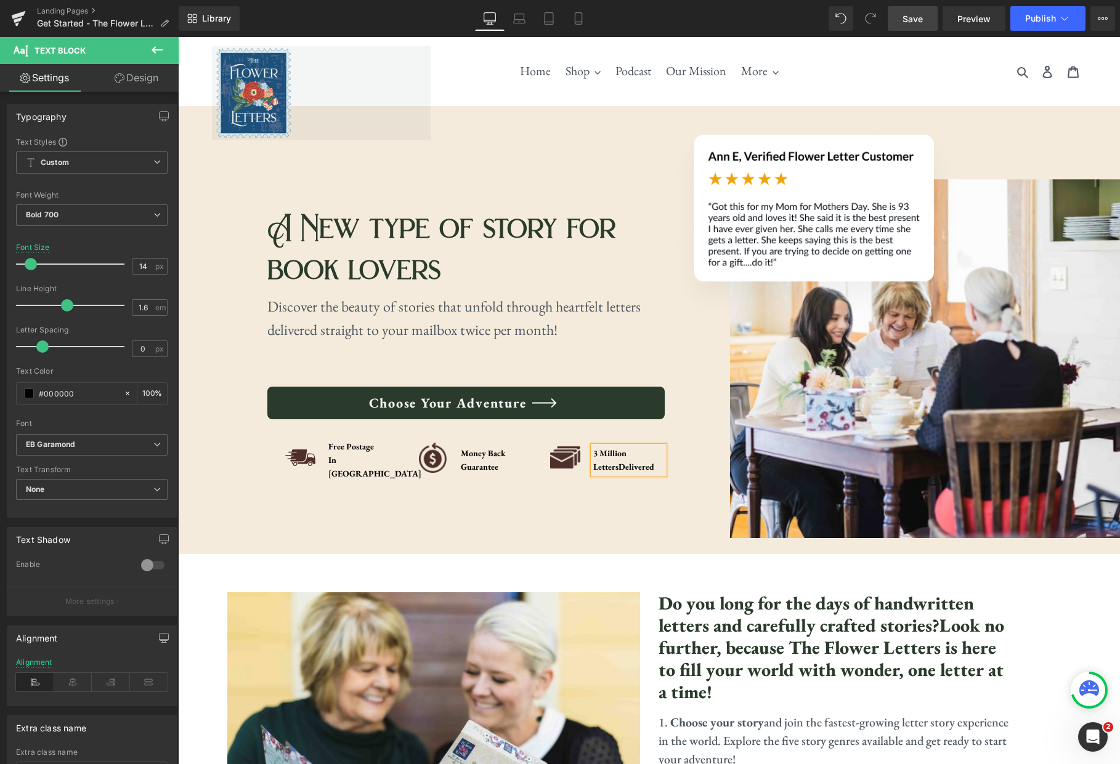
click at [598, 522] on div "A New type of story for book lovers Heading Discover the beauty of stories that…" at bounding box center [465, 328] width 397 height 419
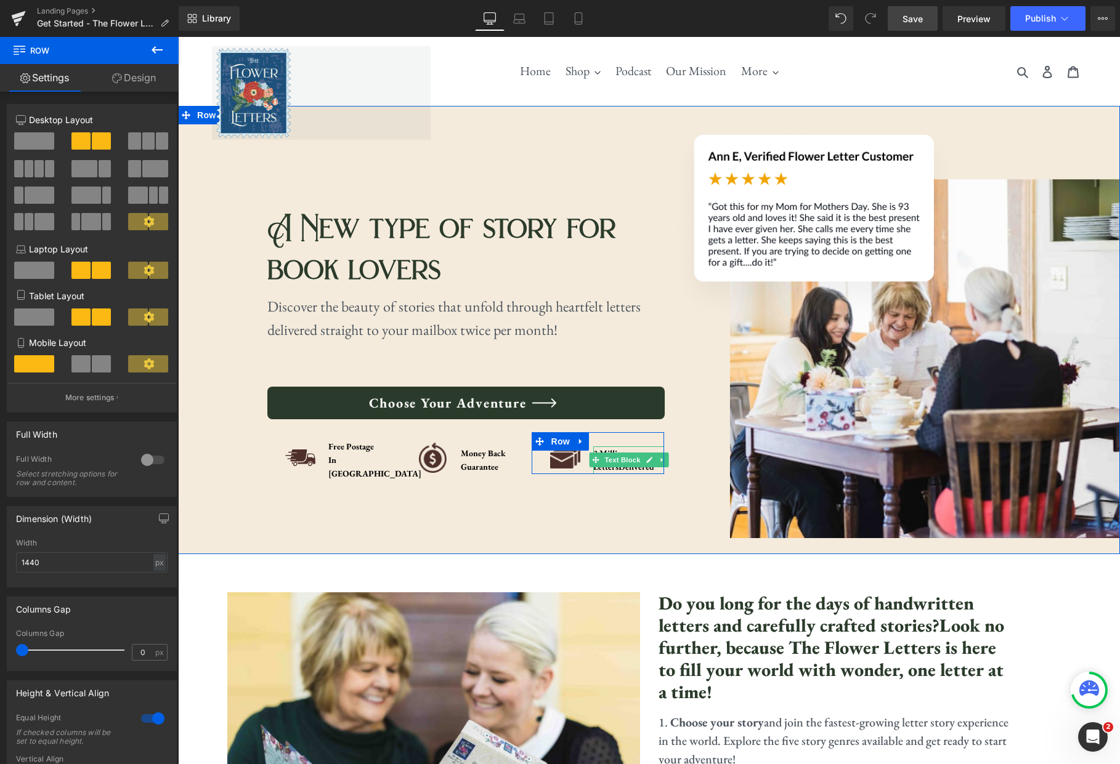
click at [650, 459] on icon at bounding box center [649, 460] width 6 height 6
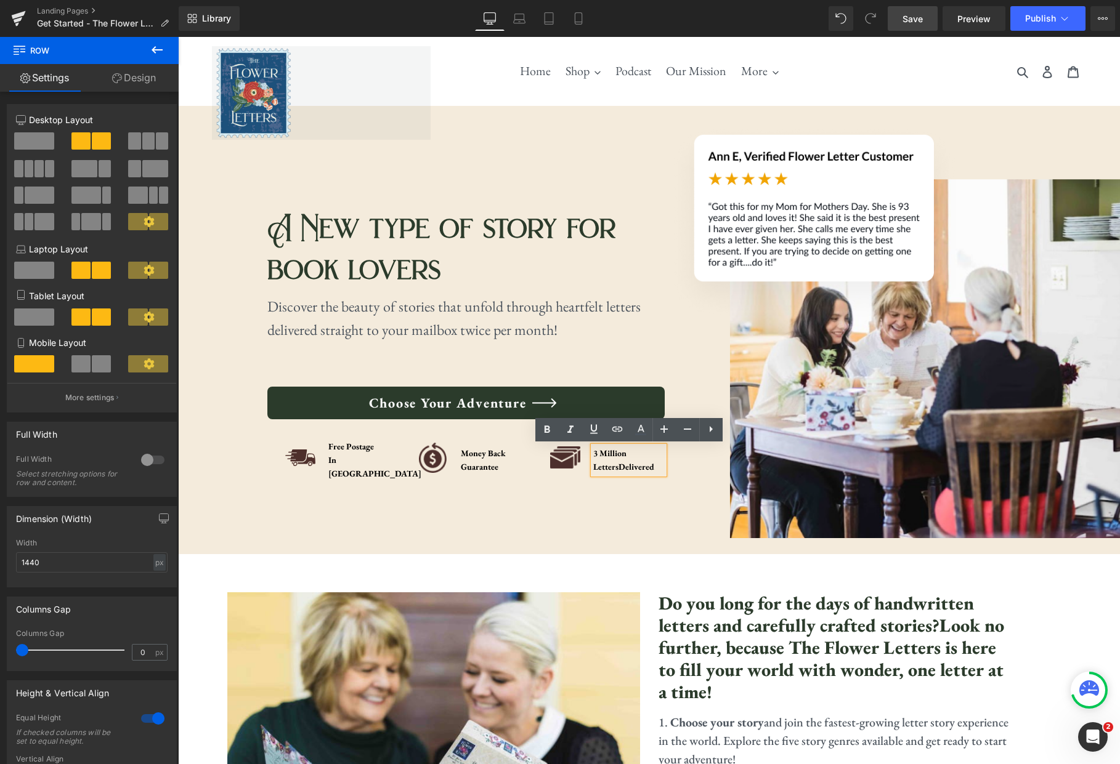
click at [640, 456] on div "3 Million Letters Delivered" at bounding box center [628, 461] width 71 height 28
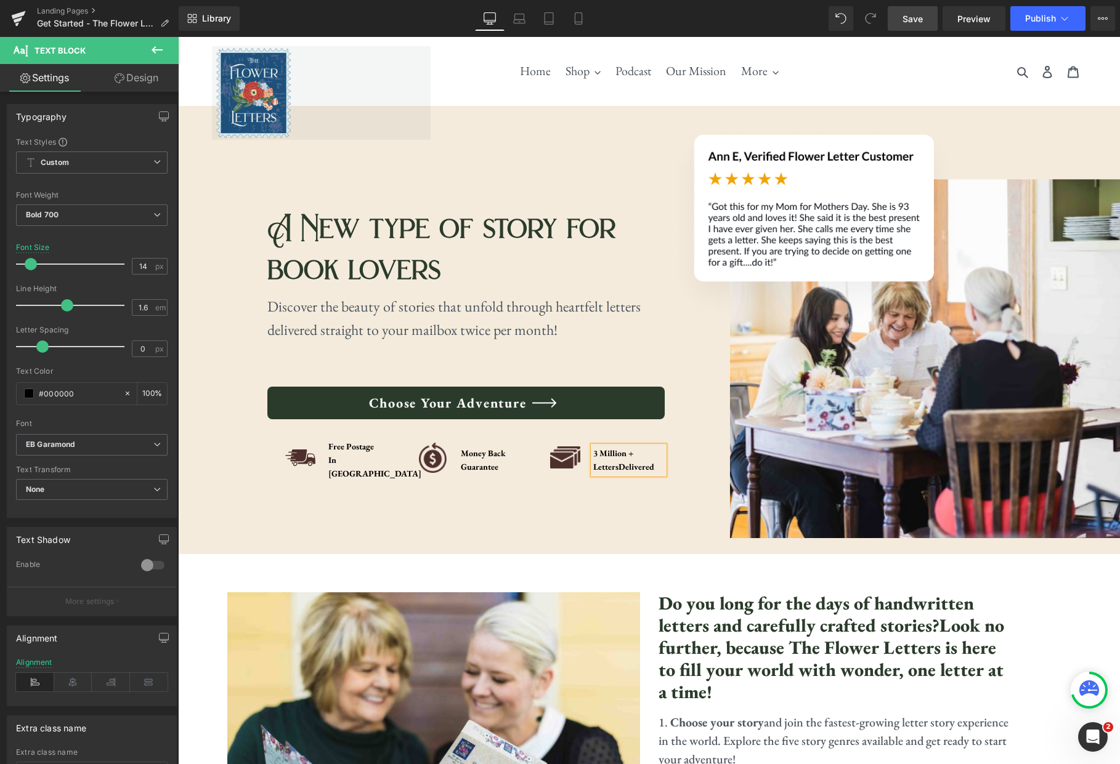
click at [638, 466] on span "Delivered" at bounding box center [636, 466] width 36 height 11
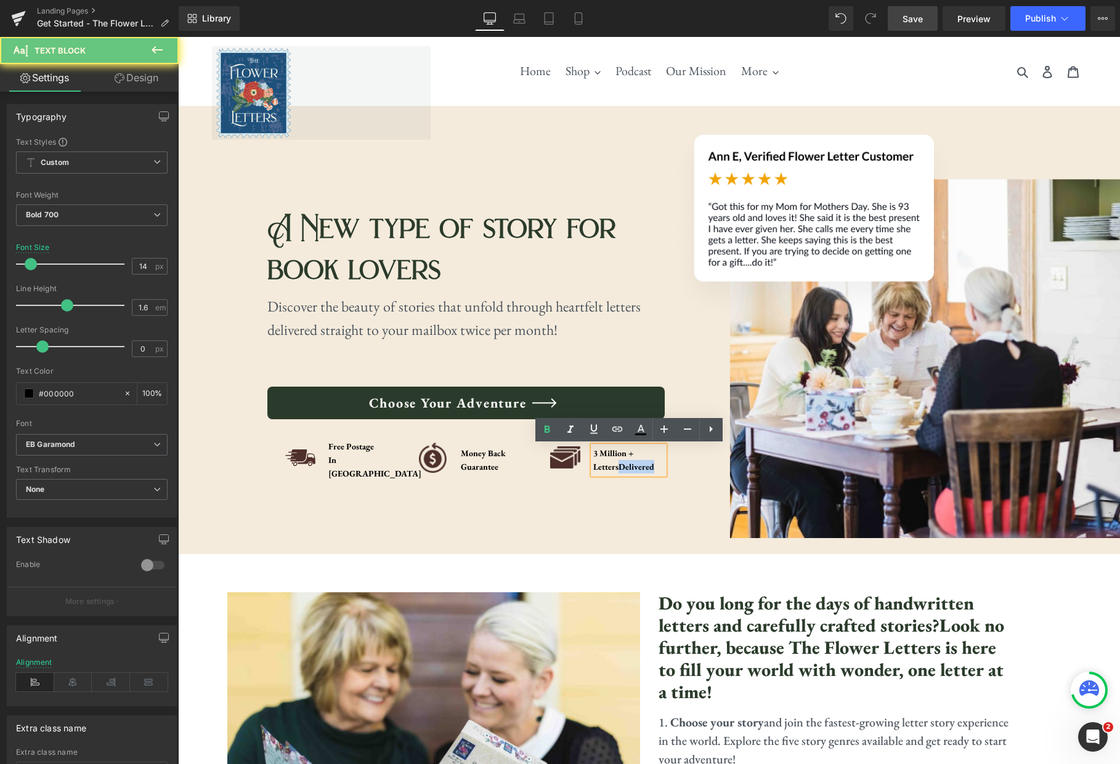
drag, startPoint x: 638, startPoint y: 466, endPoint x: 659, endPoint y: 470, distance: 21.3
click at [638, 466] on span "Delivered" at bounding box center [636, 466] width 36 height 11
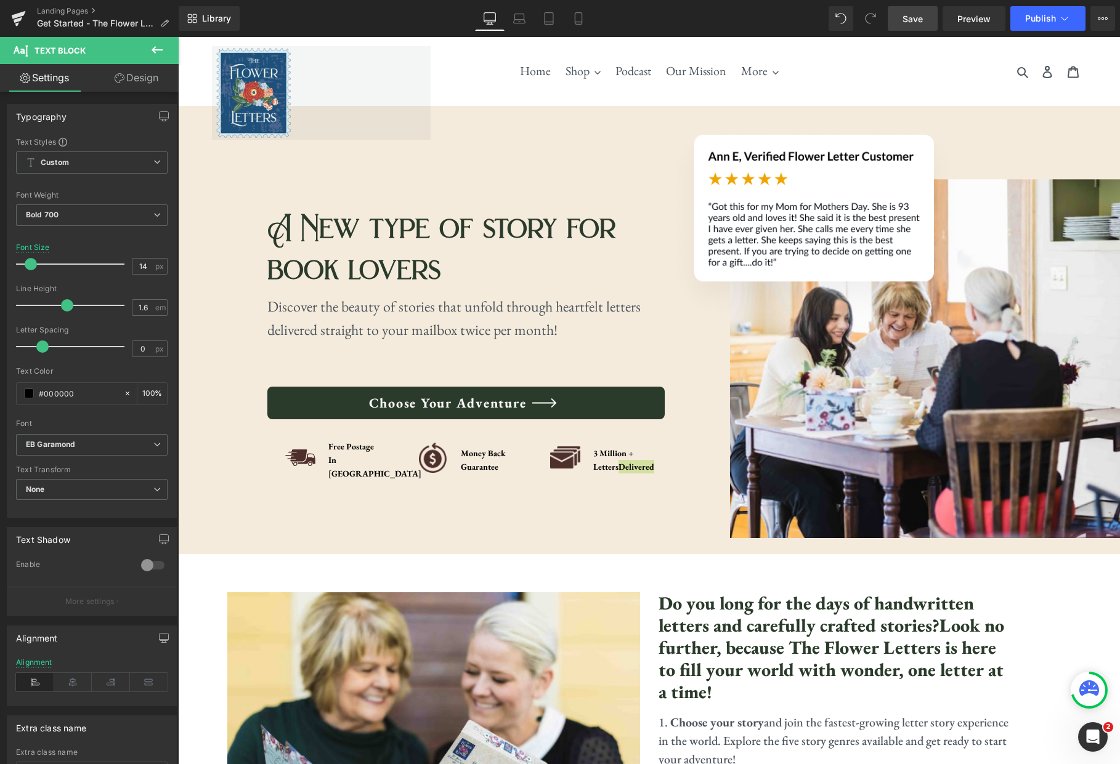
click at [907, 20] on span "Save" at bounding box center [912, 18] width 20 height 13
click at [1046, 17] on span "Publish" at bounding box center [1040, 19] width 31 height 10
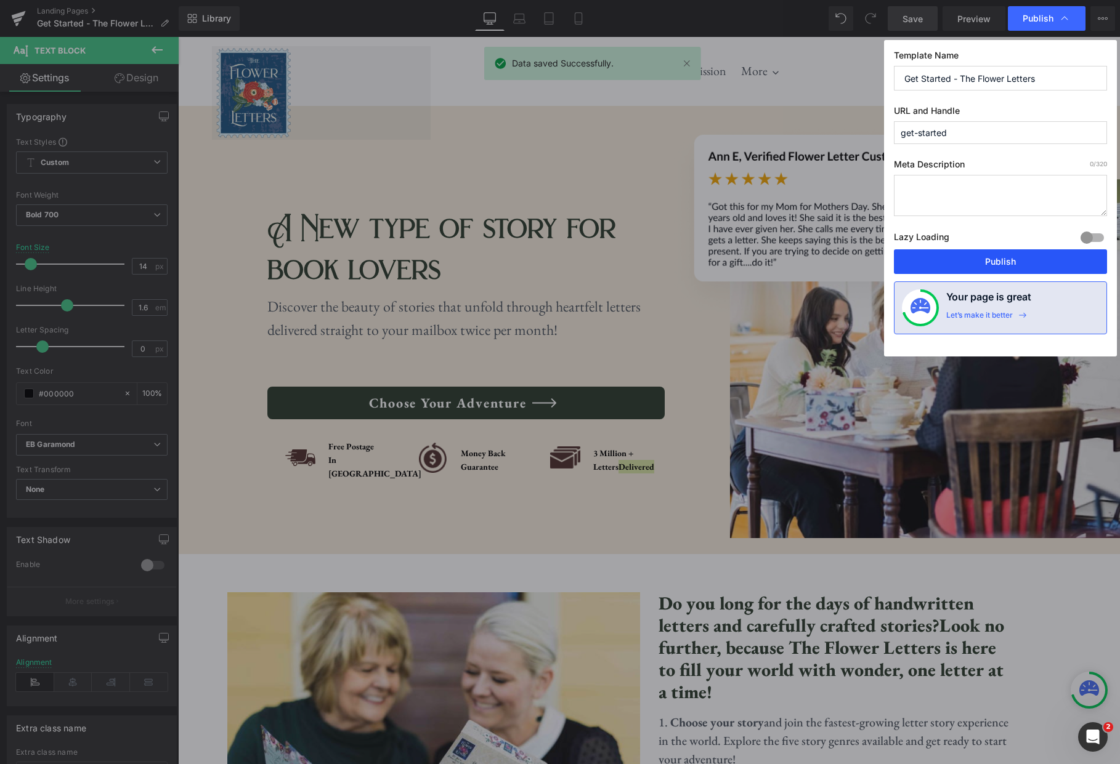
click at [1062, 257] on button "Publish" at bounding box center [1000, 261] width 213 height 25
